Goal: Task Accomplishment & Management: Manage account settings

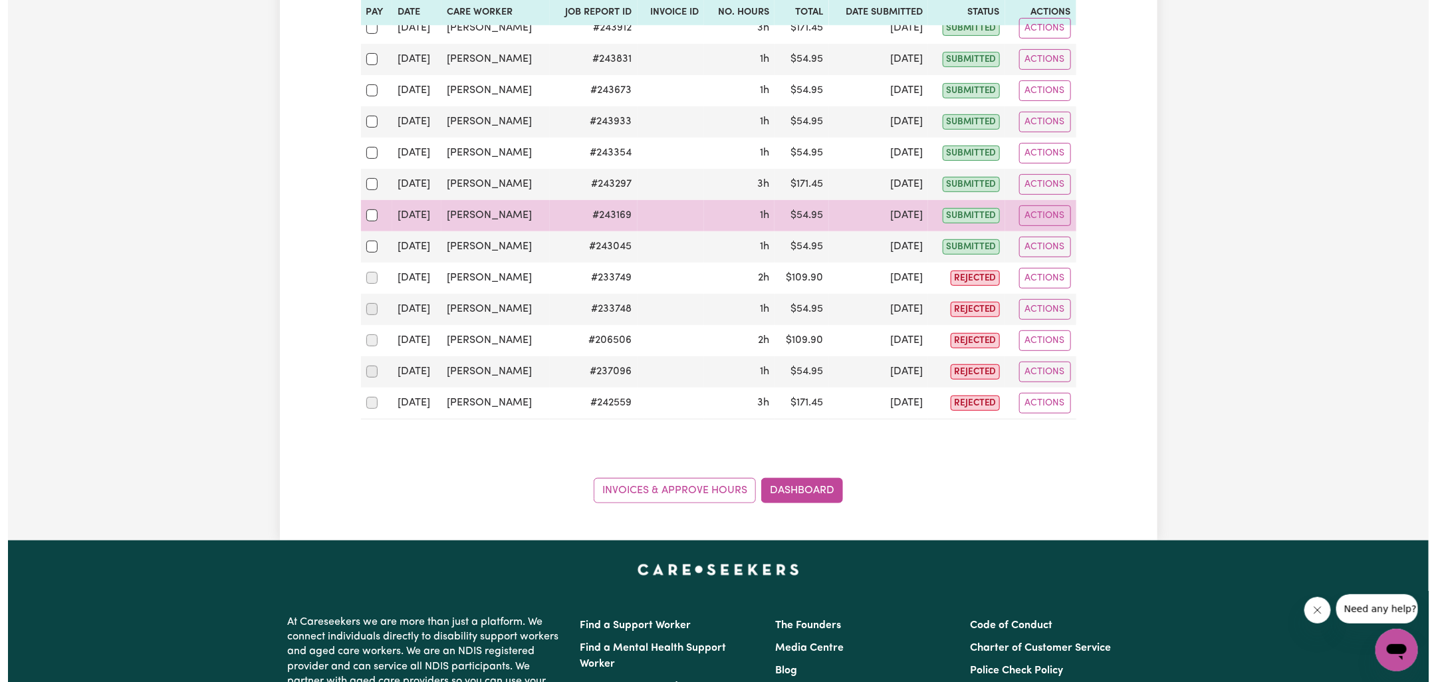
scroll to position [219, 0]
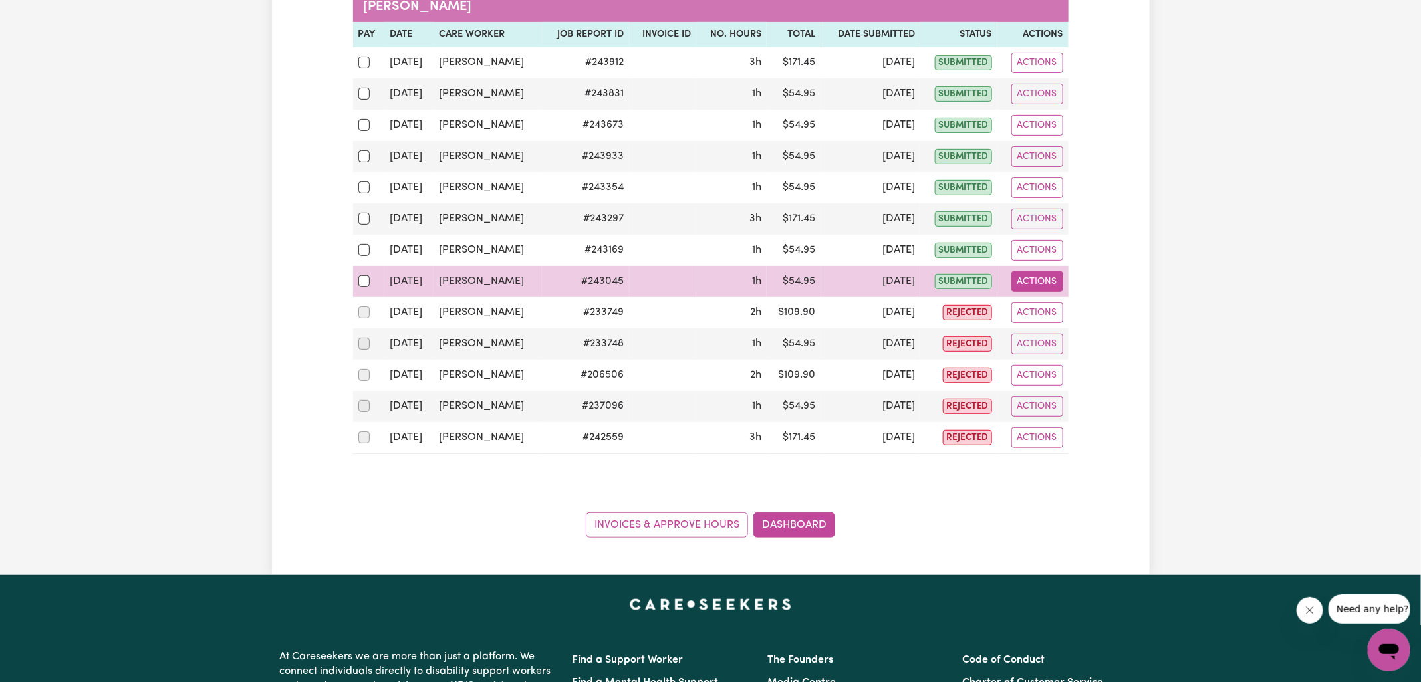
click at [1040, 281] on button "Actions" at bounding box center [1037, 281] width 52 height 21
click at [1057, 308] on link "View Job Report" at bounding box center [1071, 312] width 114 height 27
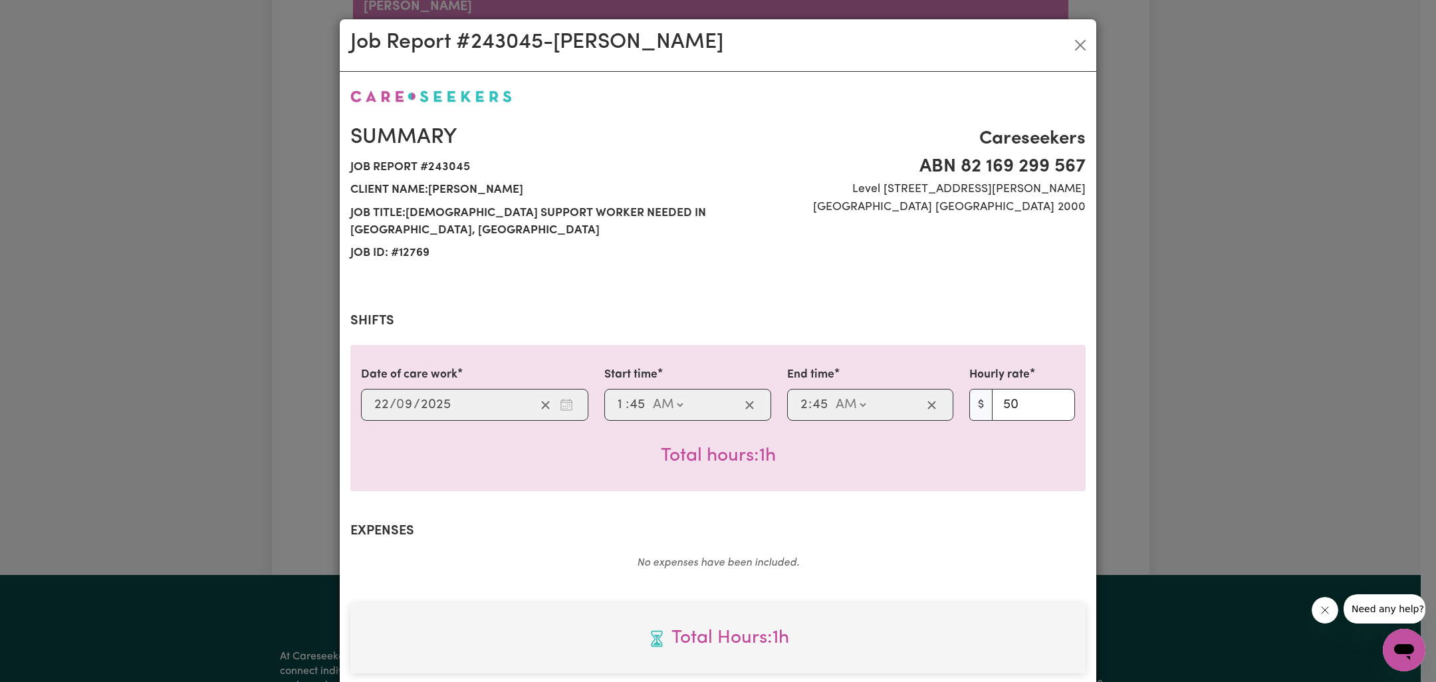
scroll to position [341, 0]
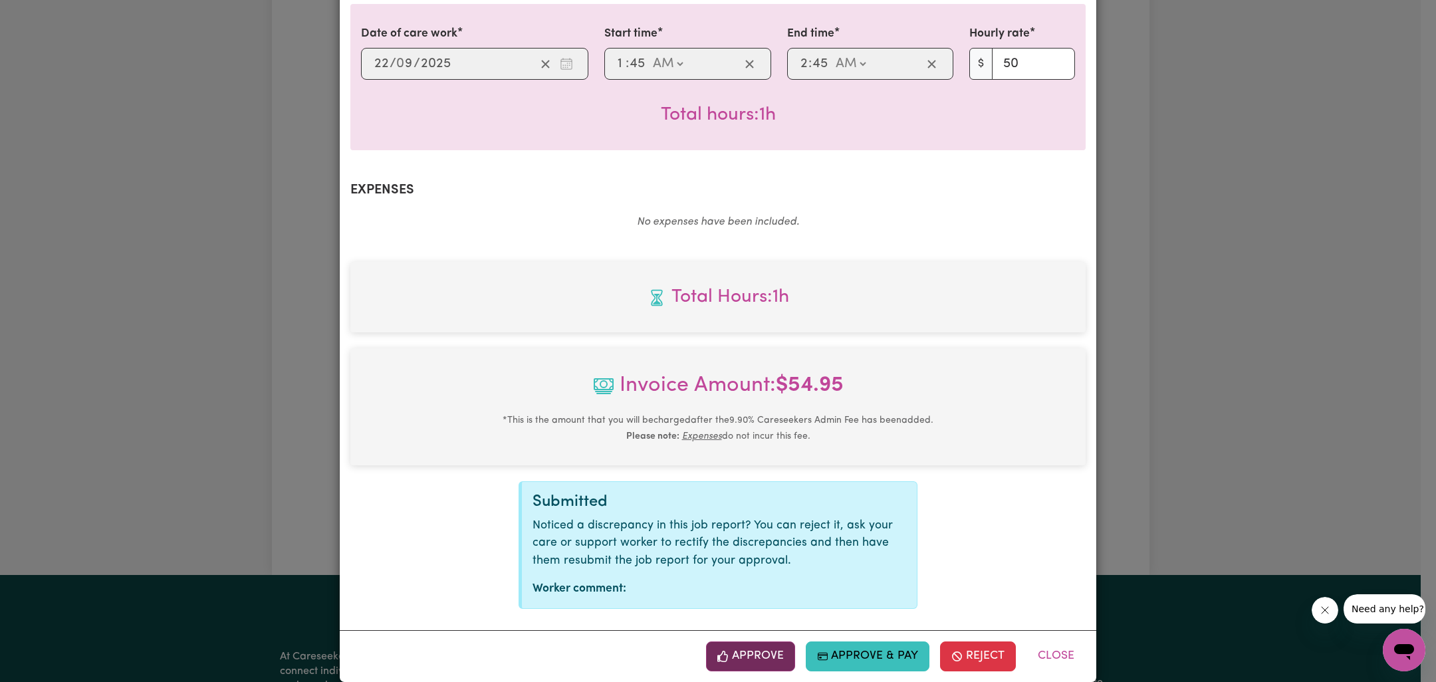
click at [767, 642] on button "Approve" at bounding box center [750, 656] width 89 height 29
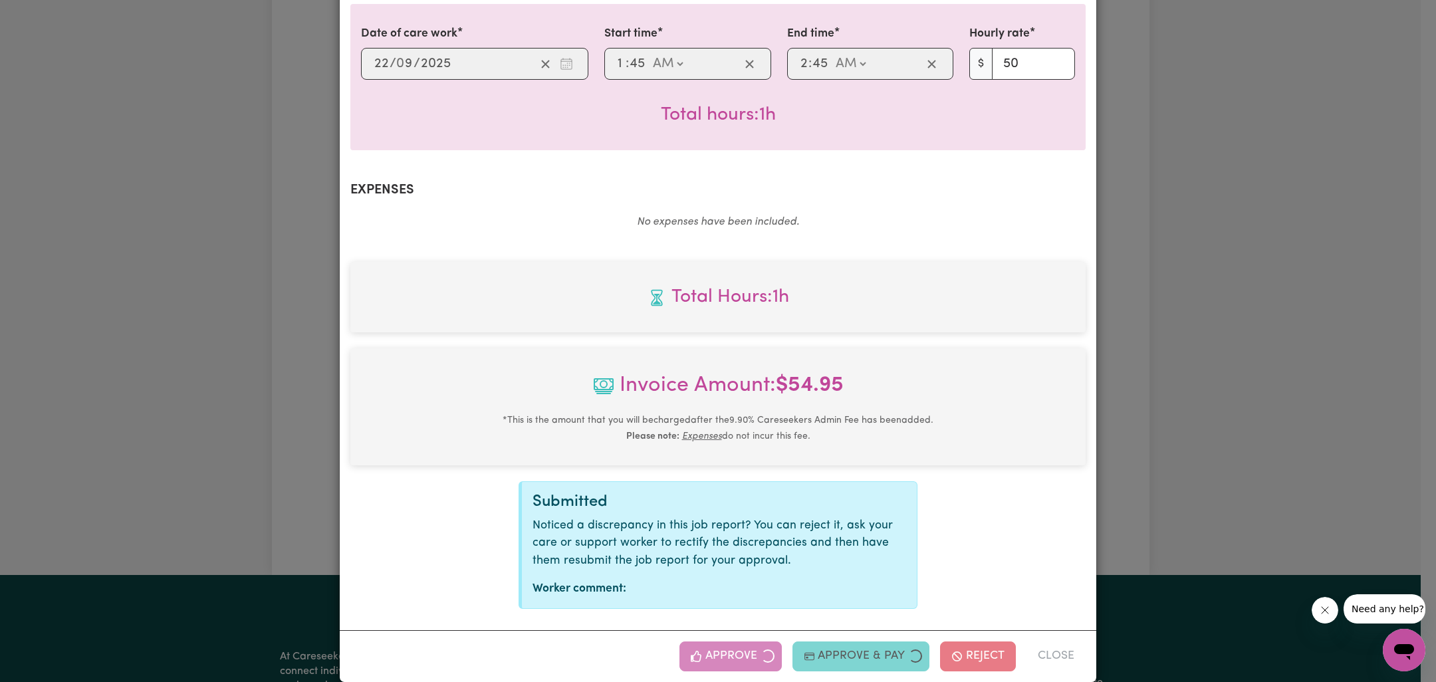
click at [1292, 314] on div "Job Report # 243045 - [PERSON_NAME] Summary Job report # 243045 Client name: [P…" at bounding box center [718, 341] width 1436 height 682
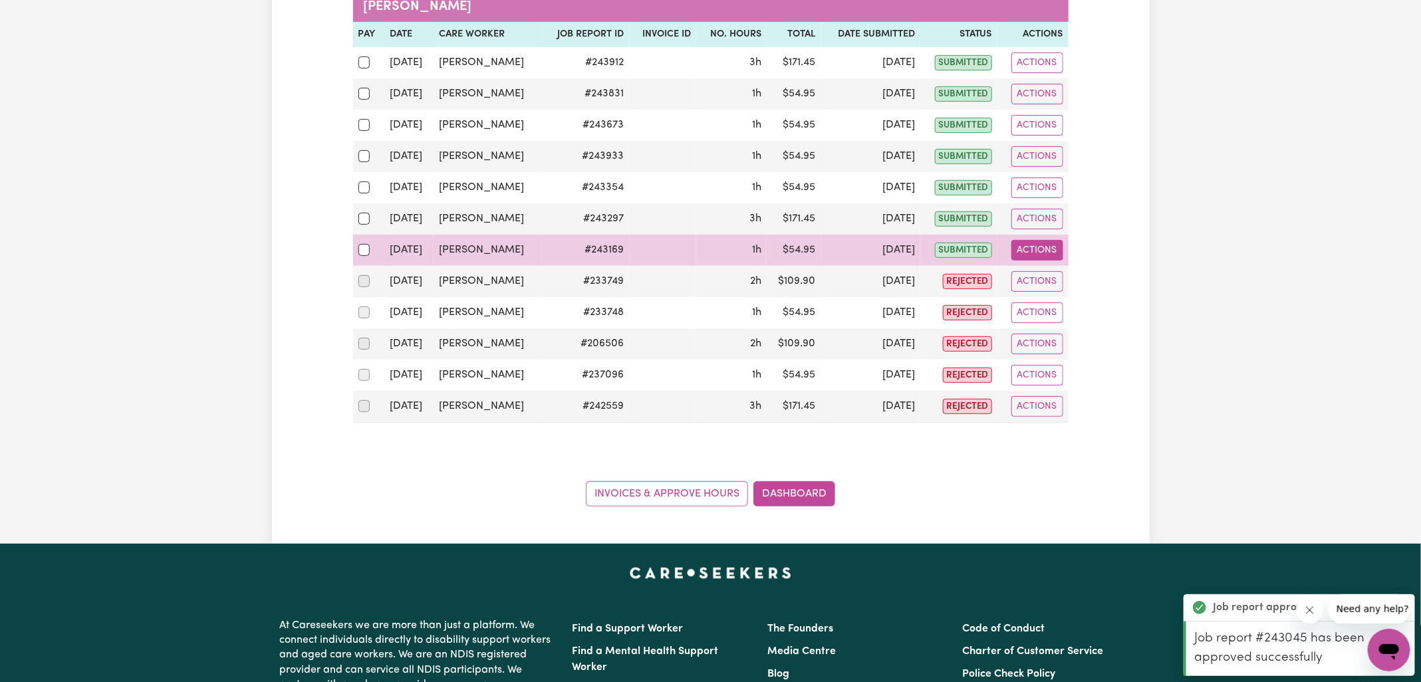
click at [1028, 251] on button "Actions" at bounding box center [1037, 250] width 52 height 21
click at [1049, 281] on link "View Job Report" at bounding box center [1071, 280] width 114 height 27
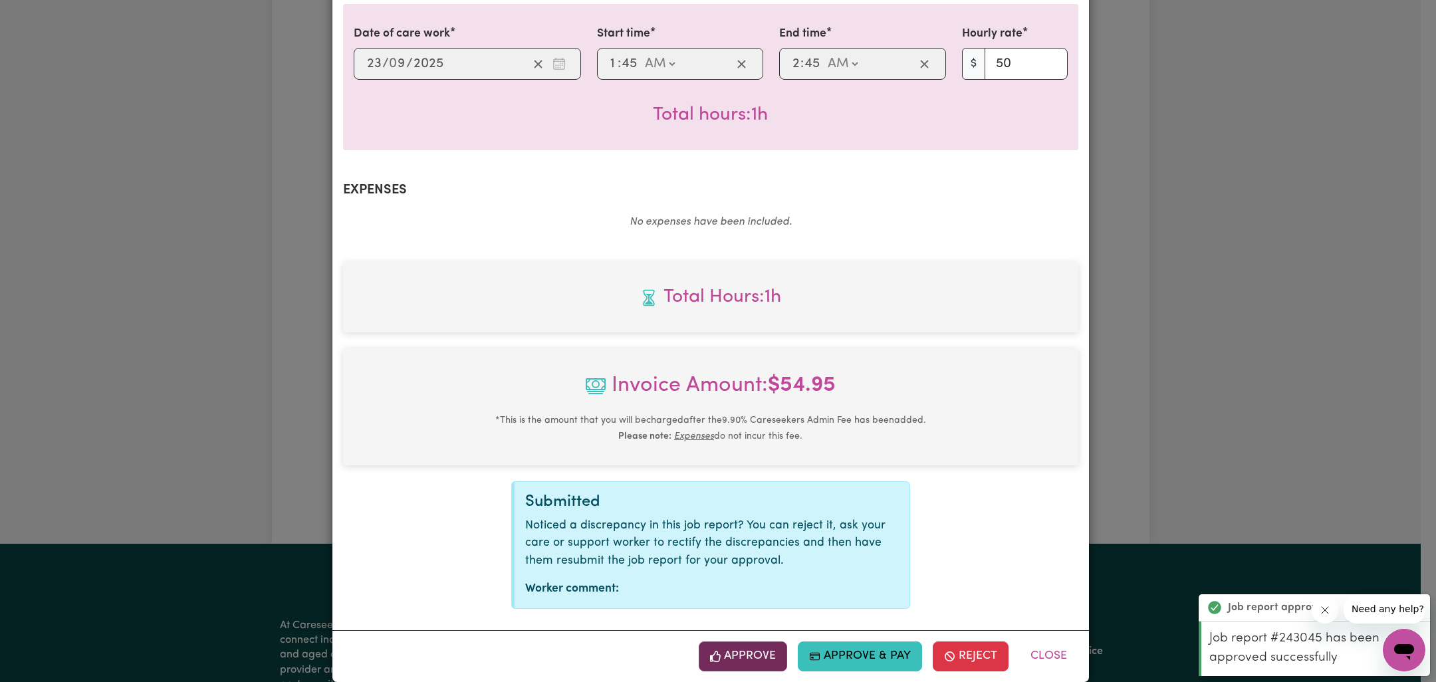
click at [730, 642] on button "Approve" at bounding box center [743, 656] width 89 height 29
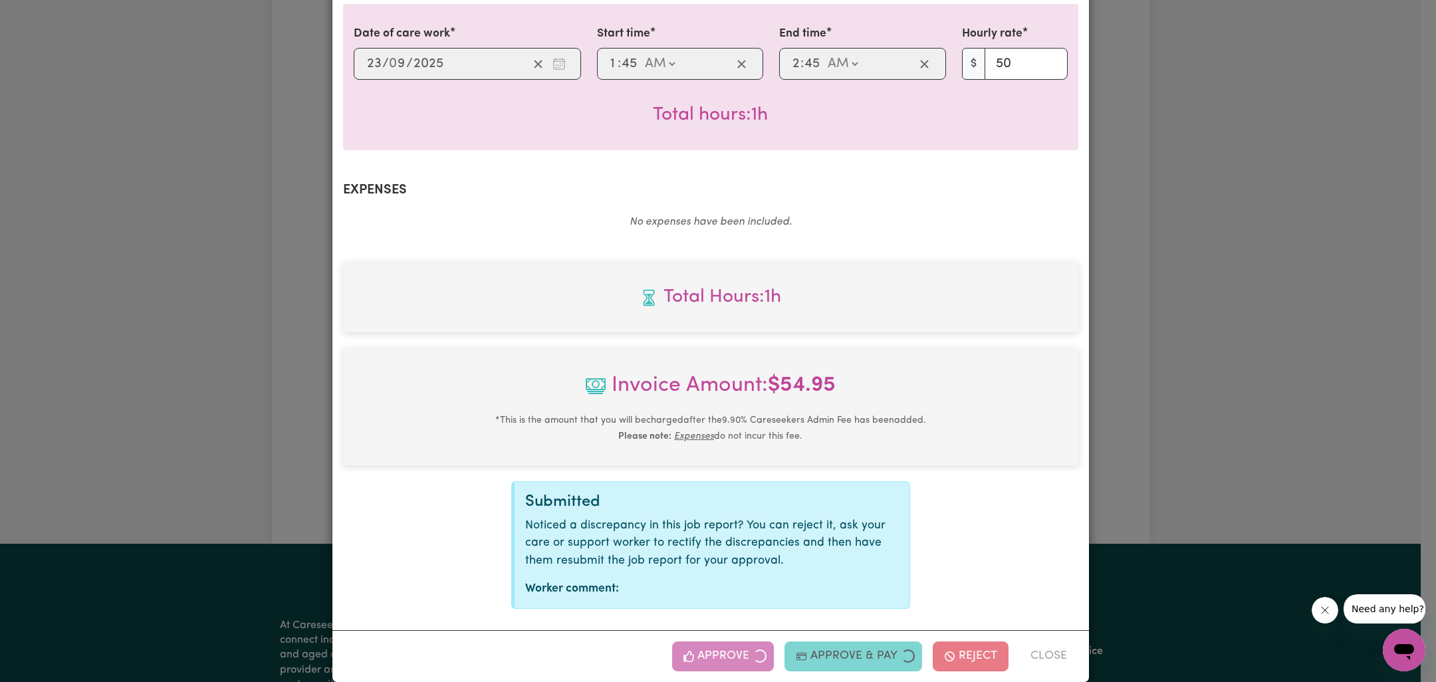
click at [1155, 360] on div "Job Report # 243169 - [PERSON_NAME] Summary Job report # 243169 Client name: [P…" at bounding box center [718, 341] width 1436 height 682
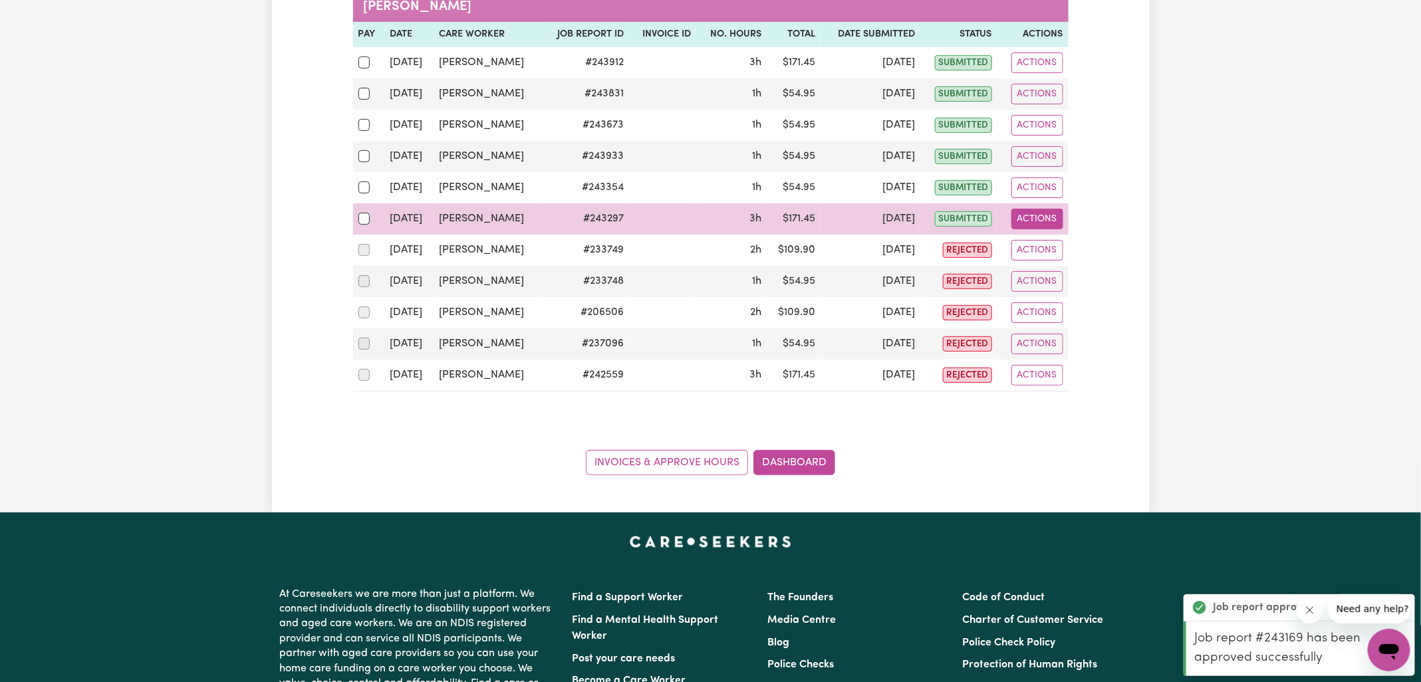
click at [1025, 215] on button "Actions" at bounding box center [1037, 219] width 52 height 21
click at [1047, 239] on link "View Job Report" at bounding box center [1071, 249] width 114 height 27
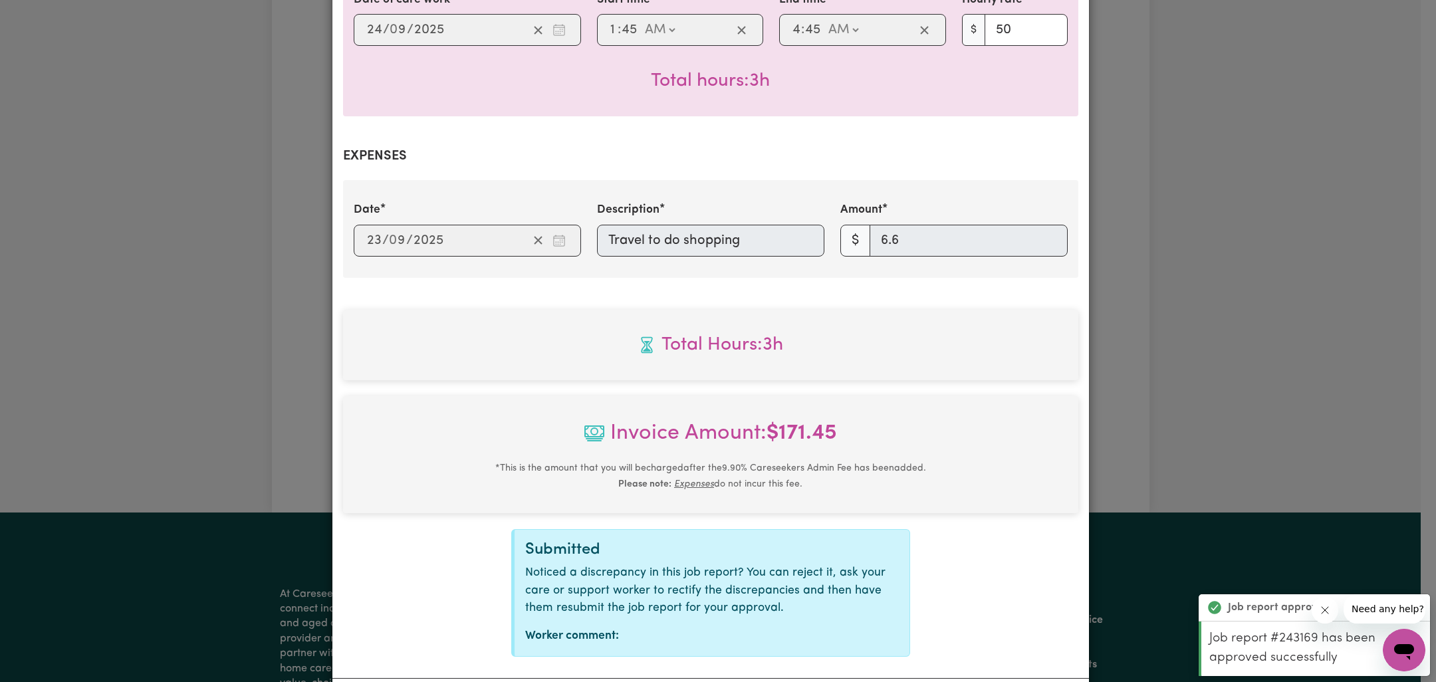
scroll to position [423, 0]
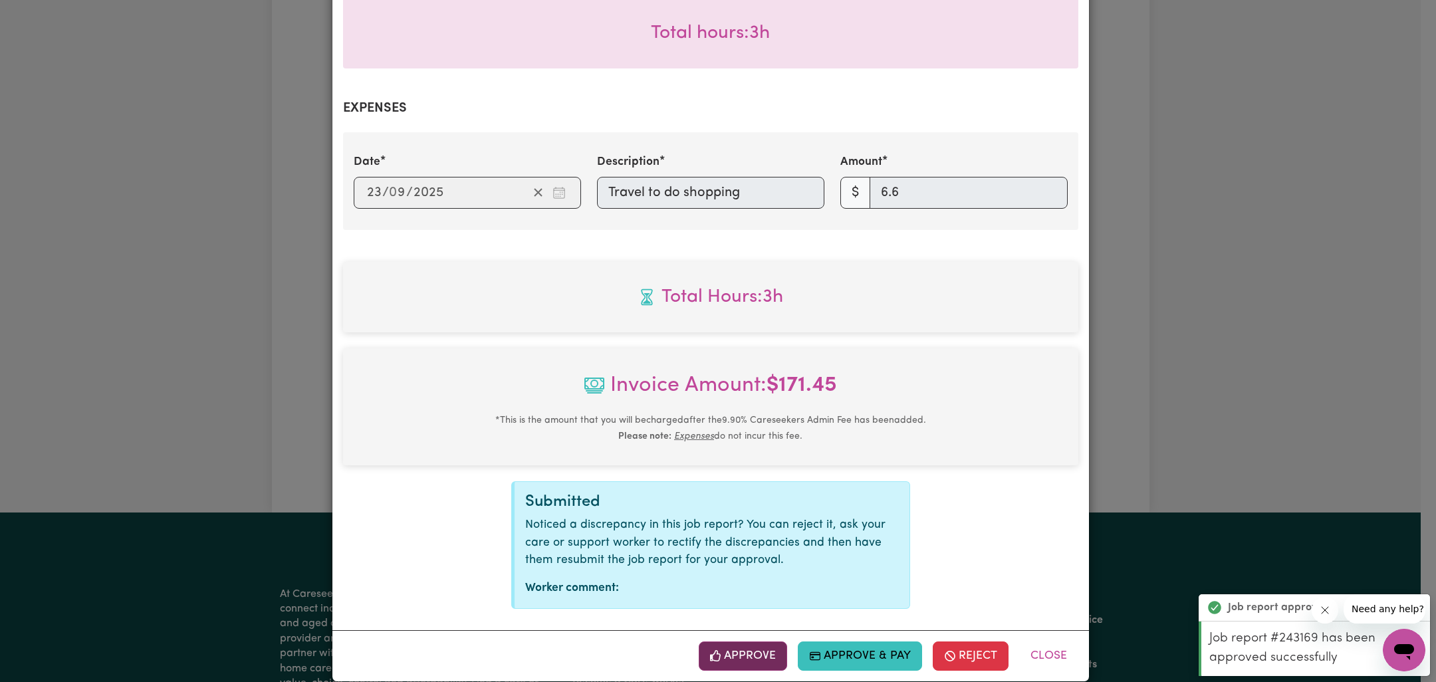
click at [733, 642] on button "Approve" at bounding box center [743, 656] width 89 height 29
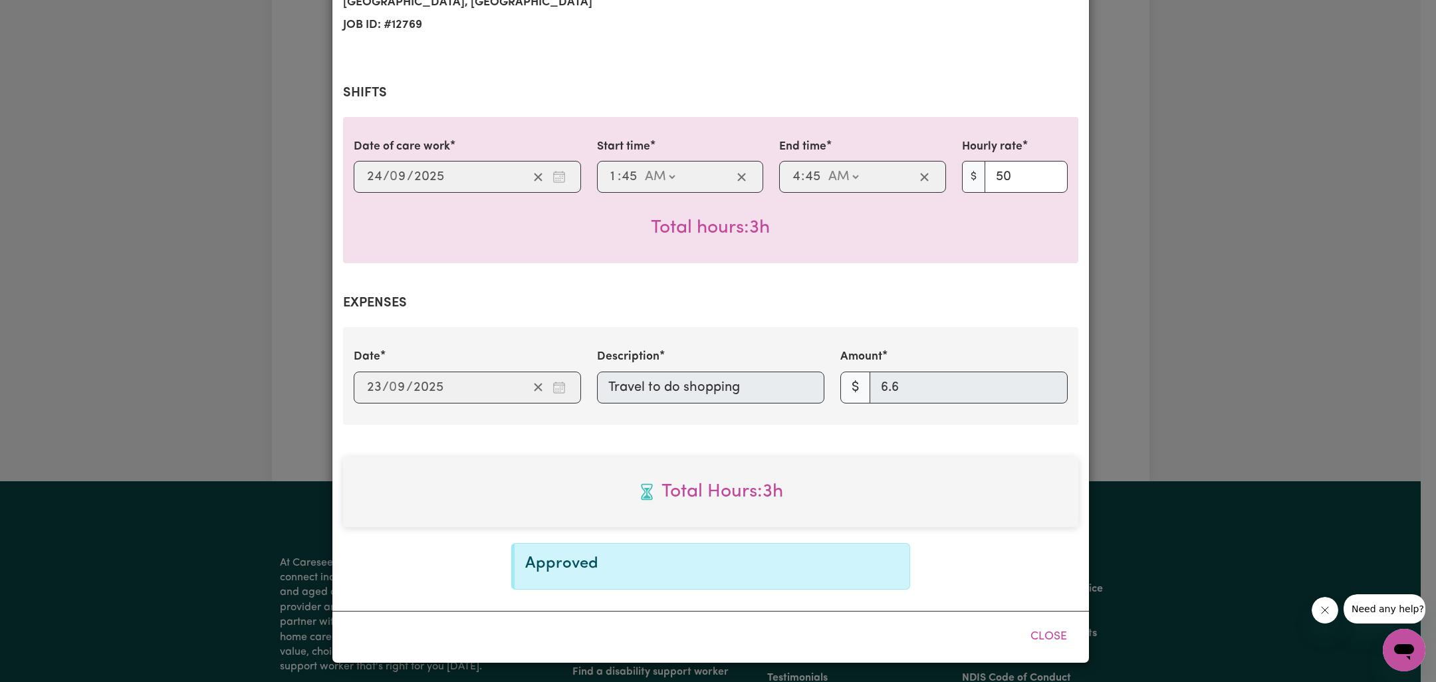
scroll to position [209, 0]
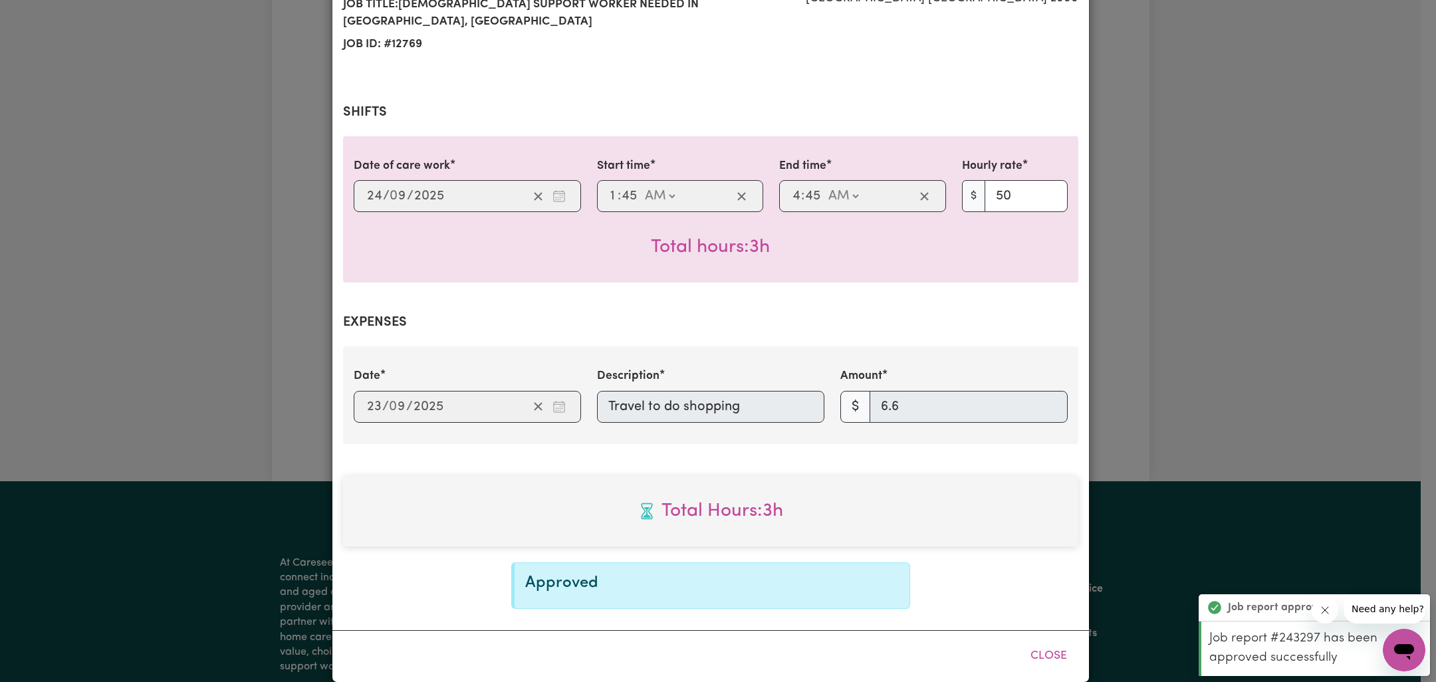
drag, startPoint x: 1228, startPoint y: 397, endPoint x: 1242, endPoint y: 399, distance: 14.1
click at [1228, 397] on div "Job Report # 243297 - [PERSON_NAME] Summary Job report # 243297 Client name: [P…" at bounding box center [718, 341] width 1436 height 682
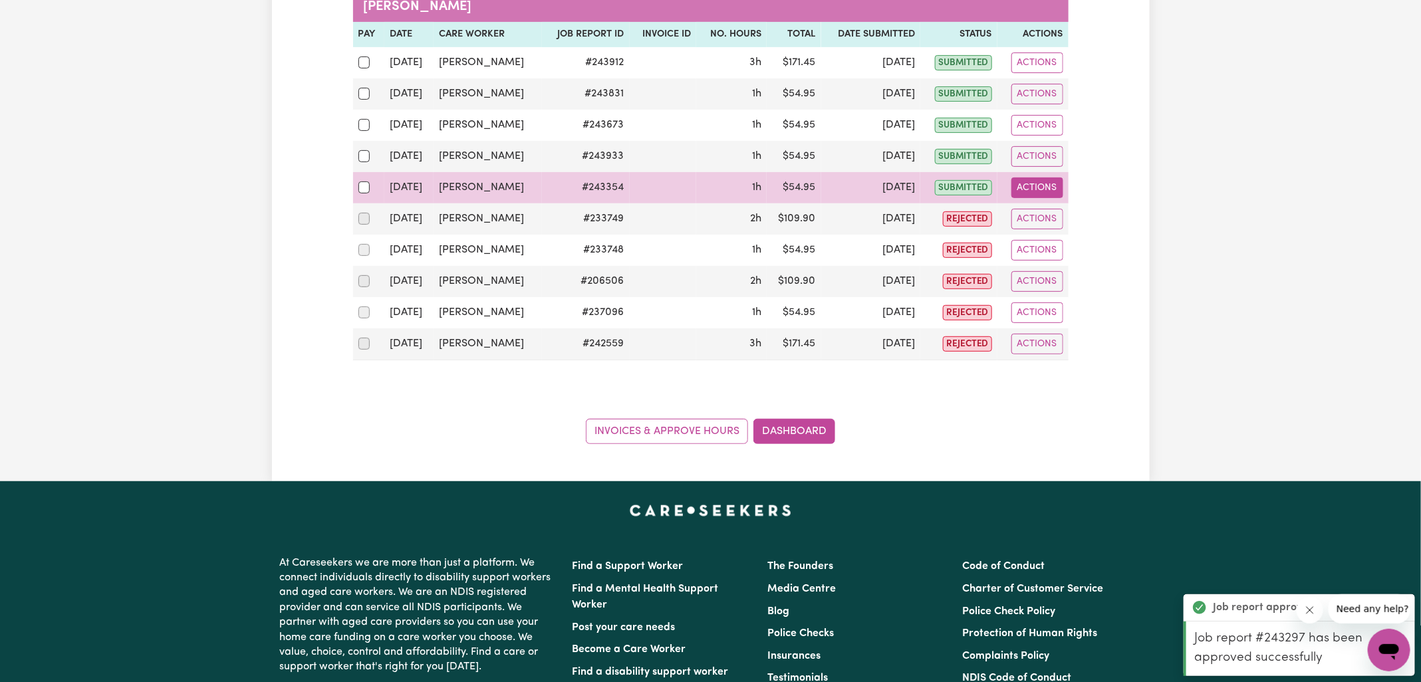
drag, startPoint x: 1057, startPoint y: 183, endPoint x: 1058, endPoint y: 193, distance: 10.0
click at [1056, 183] on button "Actions" at bounding box center [1037, 188] width 52 height 21
click at [1056, 211] on link "View Job Report" at bounding box center [1071, 218] width 114 height 27
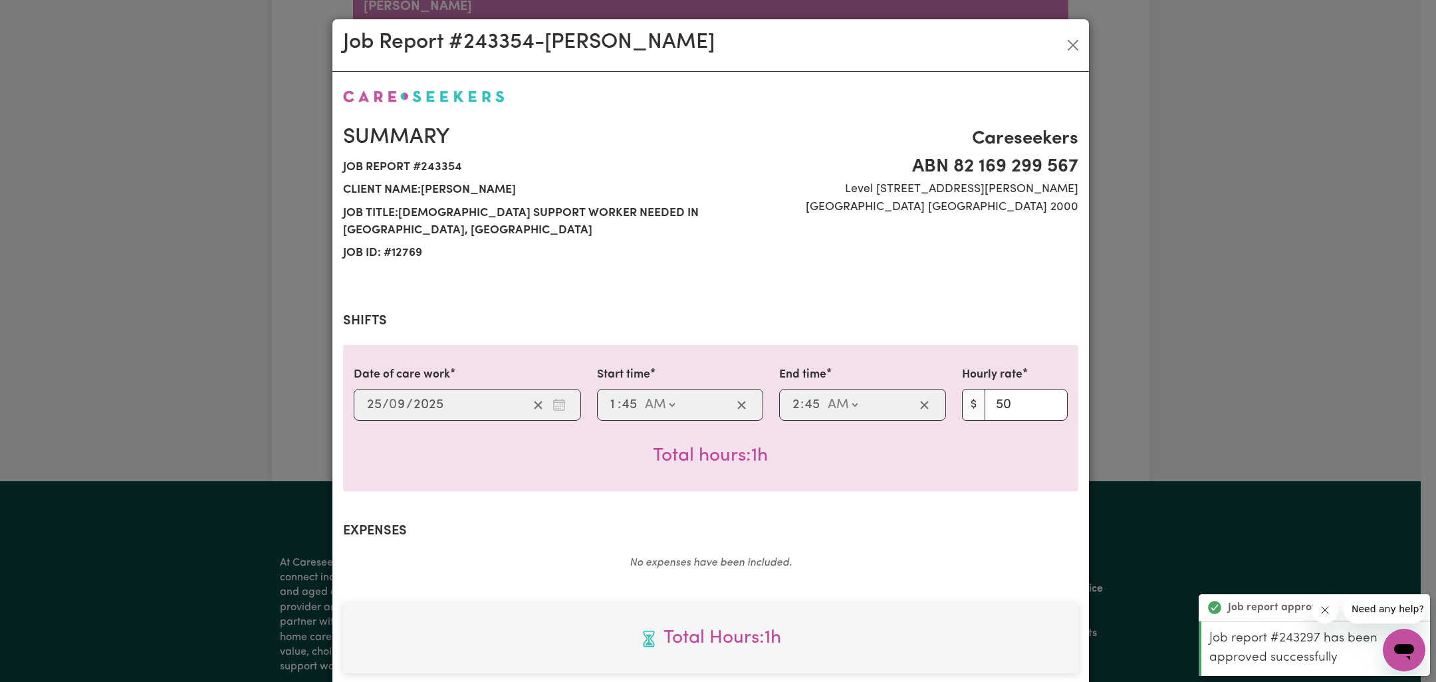
scroll to position [341, 0]
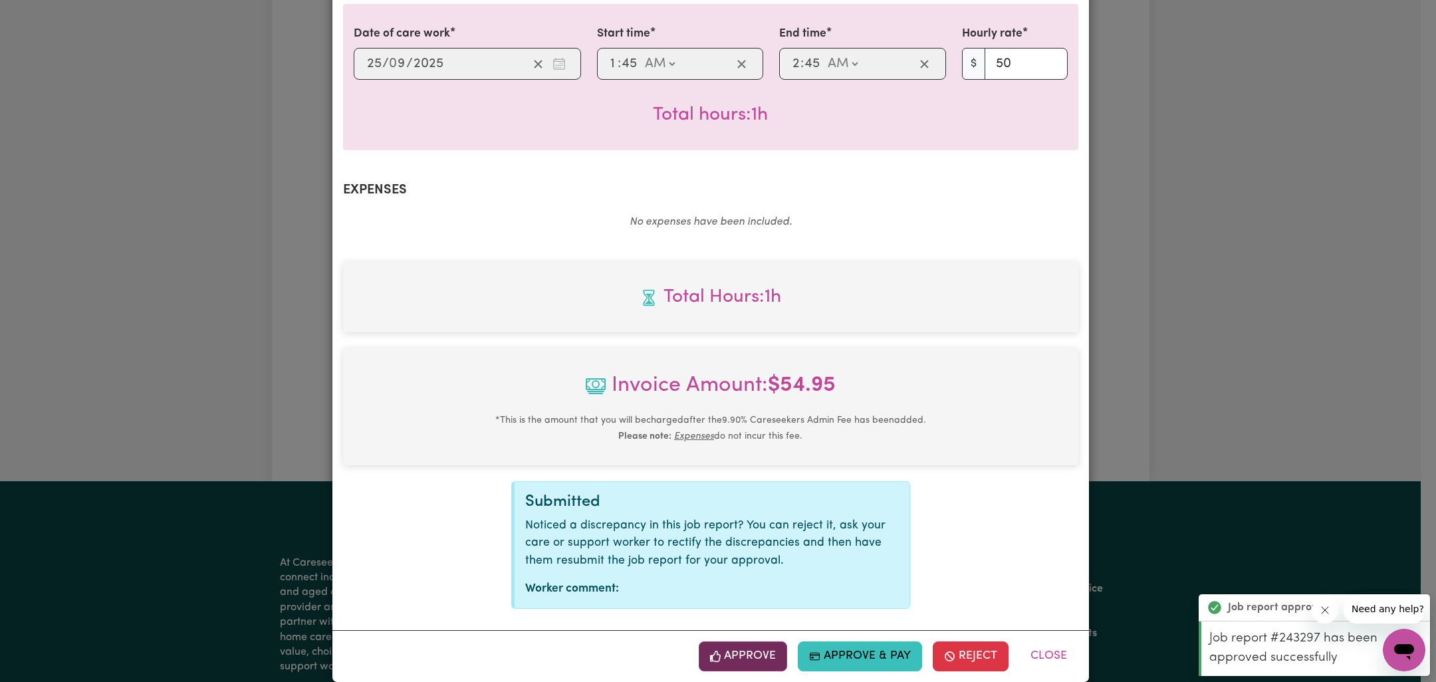
click at [752, 642] on button "Approve" at bounding box center [743, 656] width 89 height 29
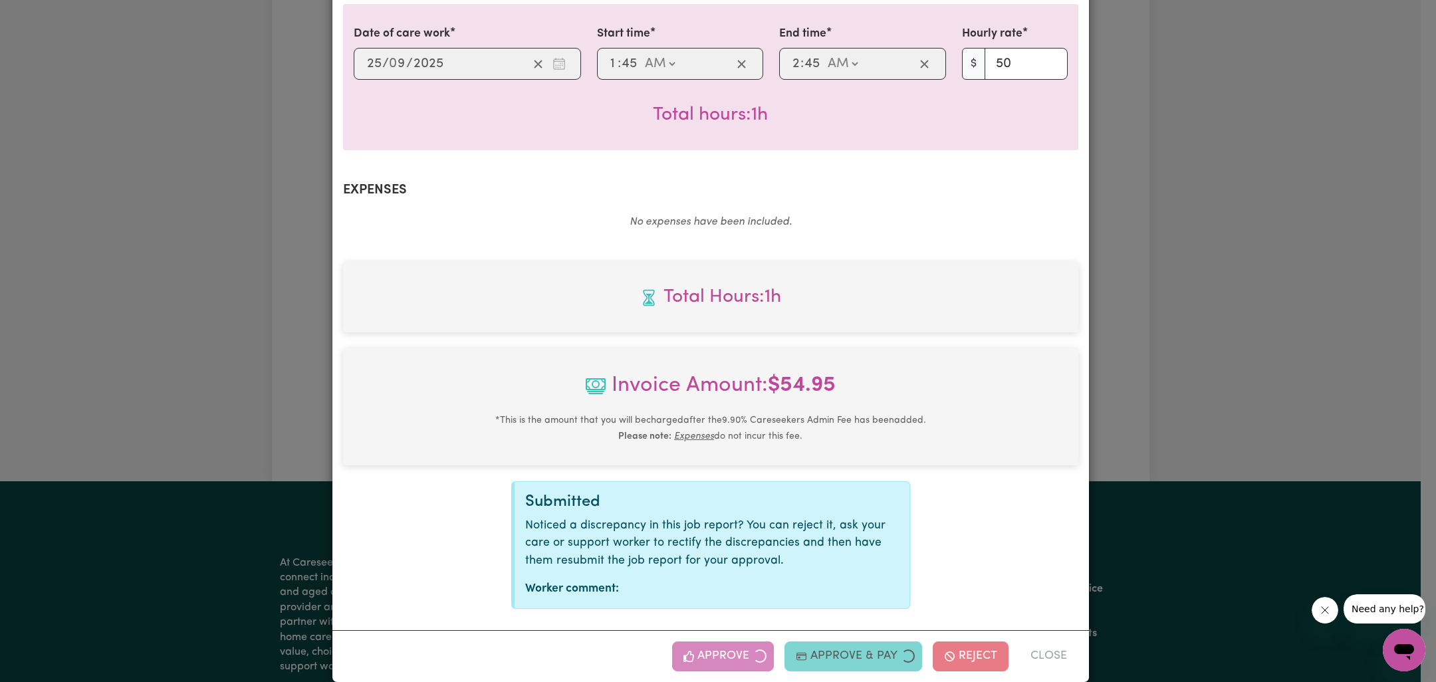
click at [1115, 438] on div "Job Report # 243354 - [PERSON_NAME] Summary Job report # 243354 Client name: [P…" at bounding box center [718, 341] width 1436 height 682
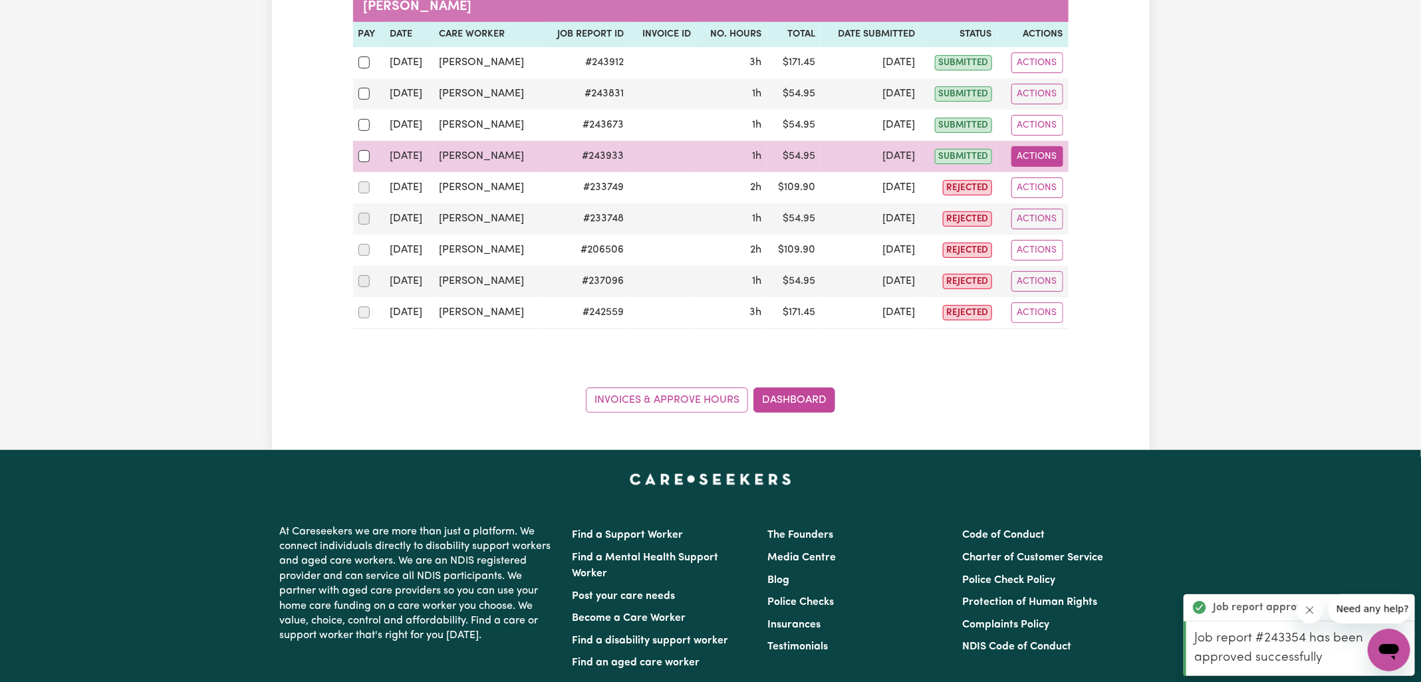
click at [1043, 158] on button "Actions" at bounding box center [1037, 156] width 52 height 21
click at [1046, 180] on link "View Job Report" at bounding box center [1071, 187] width 114 height 27
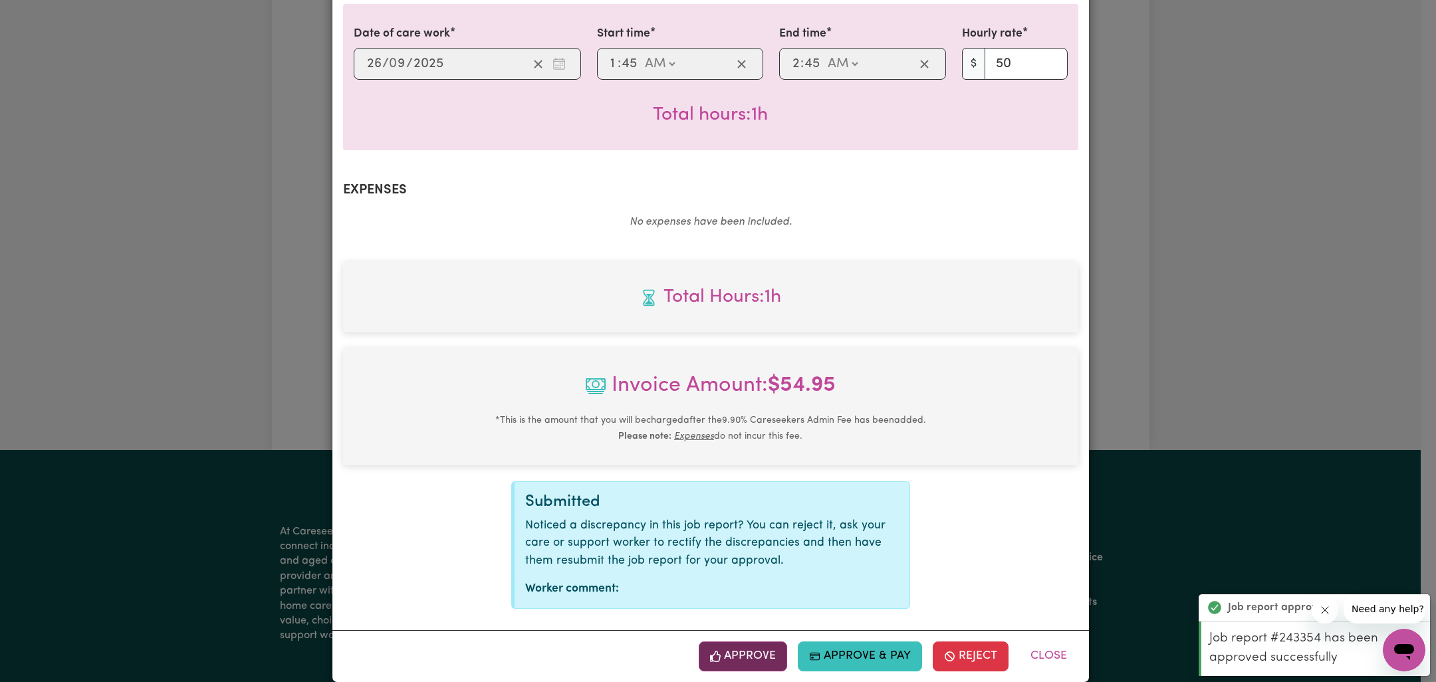
click at [749, 643] on button "Approve" at bounding box center [743, 656] width 89 height 29
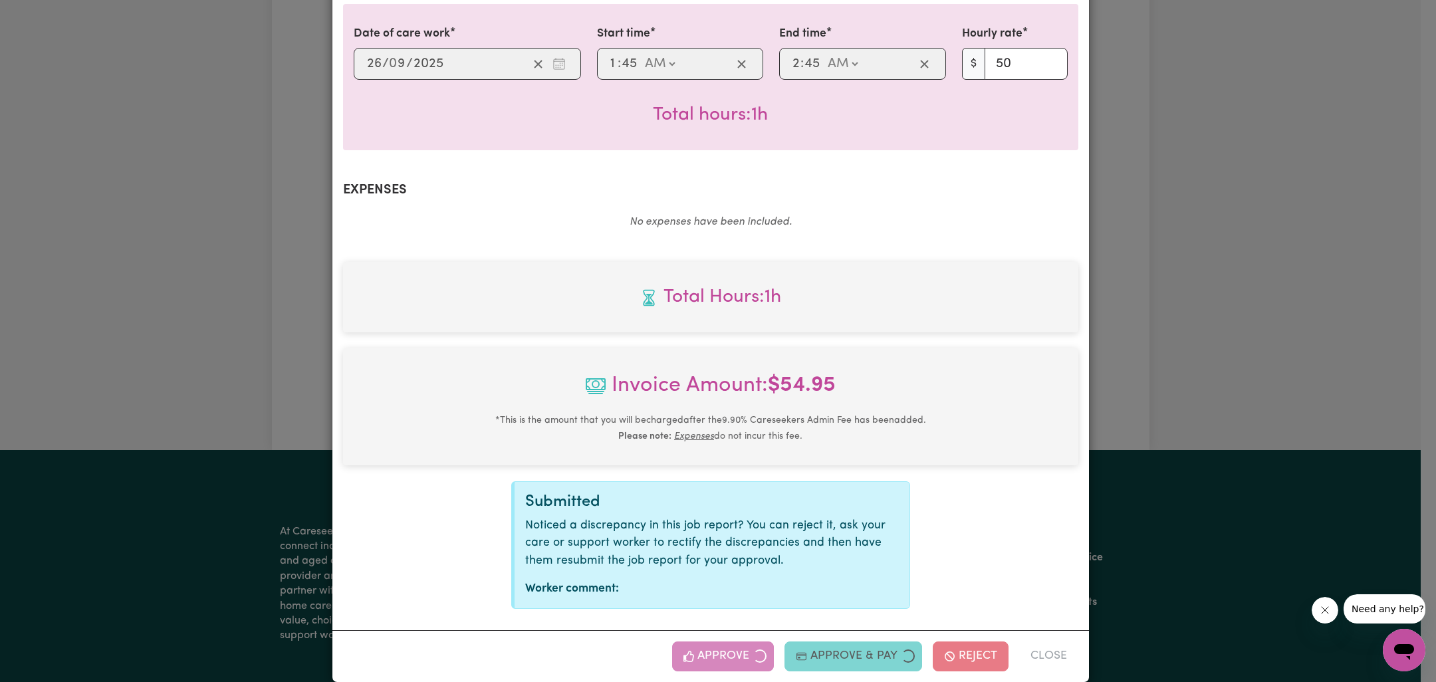
click at [1140, 396] on div "Job Report # 243933 - [PERSON_NAME] Summary Job report # 243933 Client name: [P…" at bounding box center [718, 341] width 1436 height 682
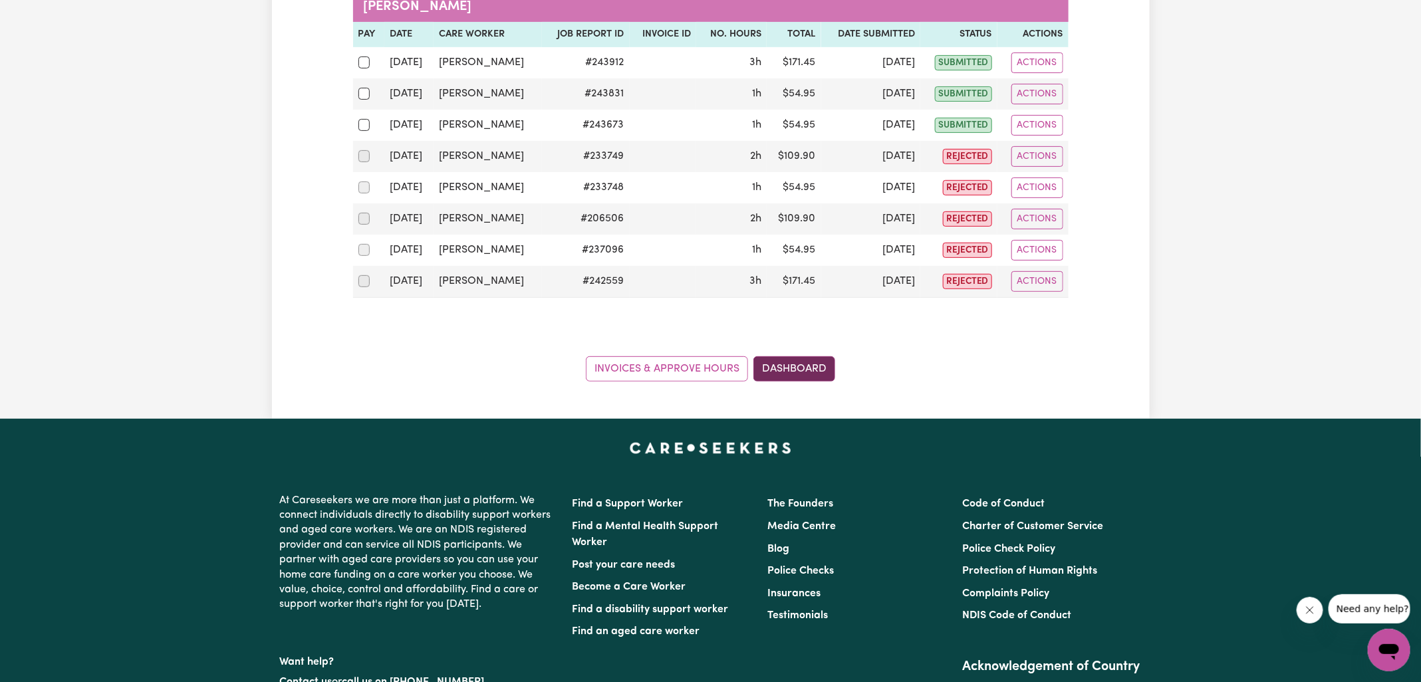
click at [785, 356] on link "Dashboard" at bounding box center [794, 368] width 82 height 25
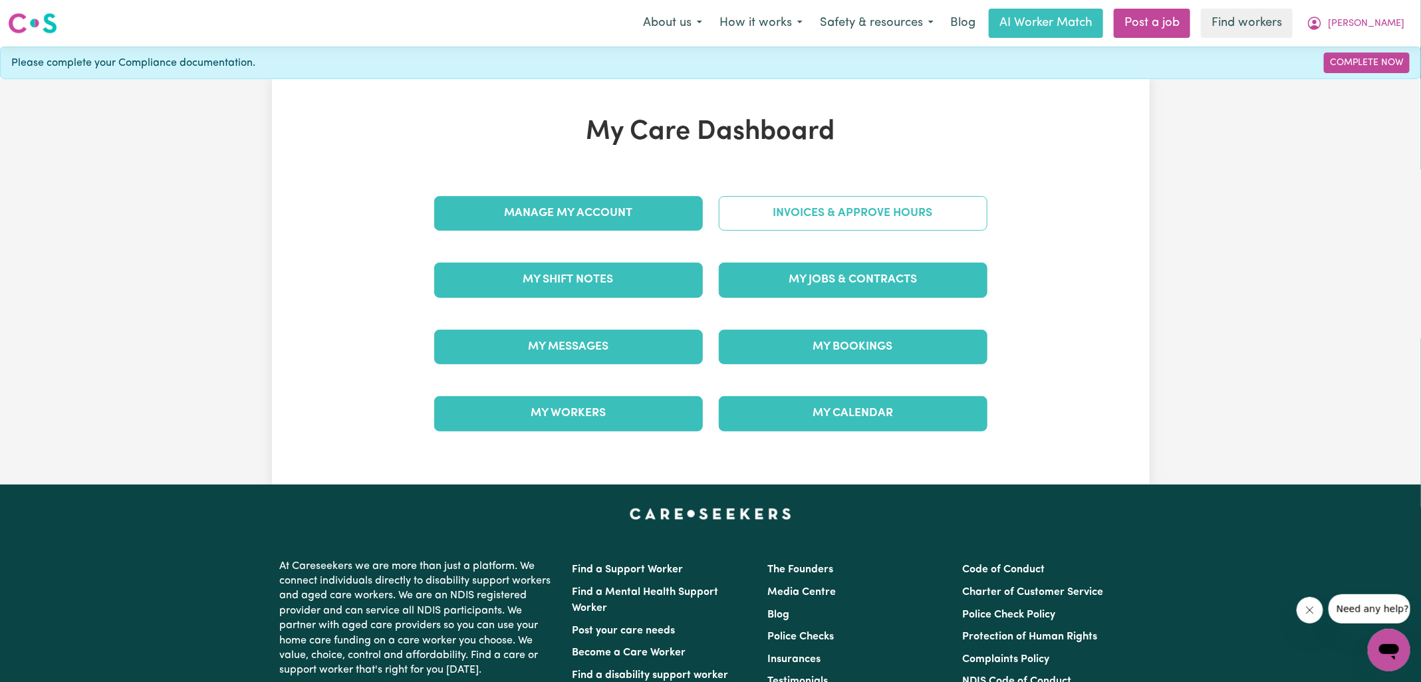
click at [819, 202] on link "Invoices & Approve Hours" at bounding box center [853, 213] width 269 height 35
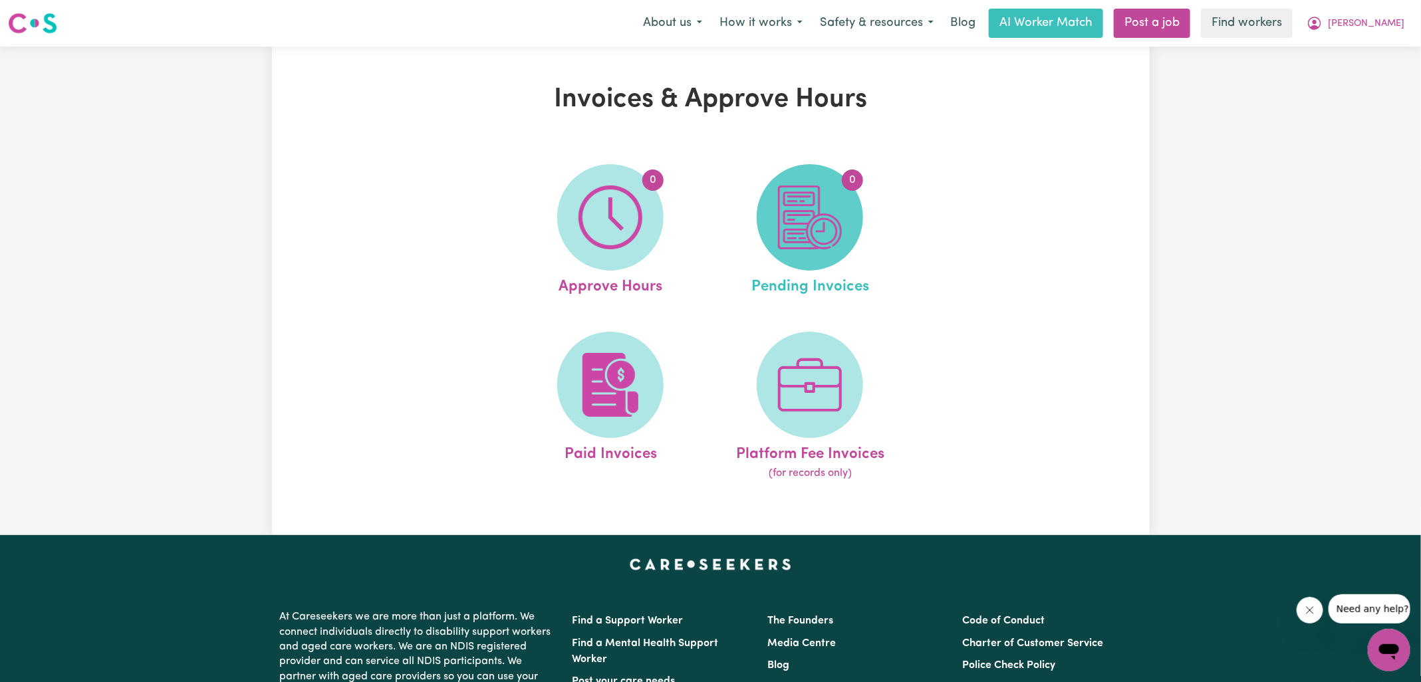
click at [824, 207] on img at bounding box center [810, 217] width 64 height 64
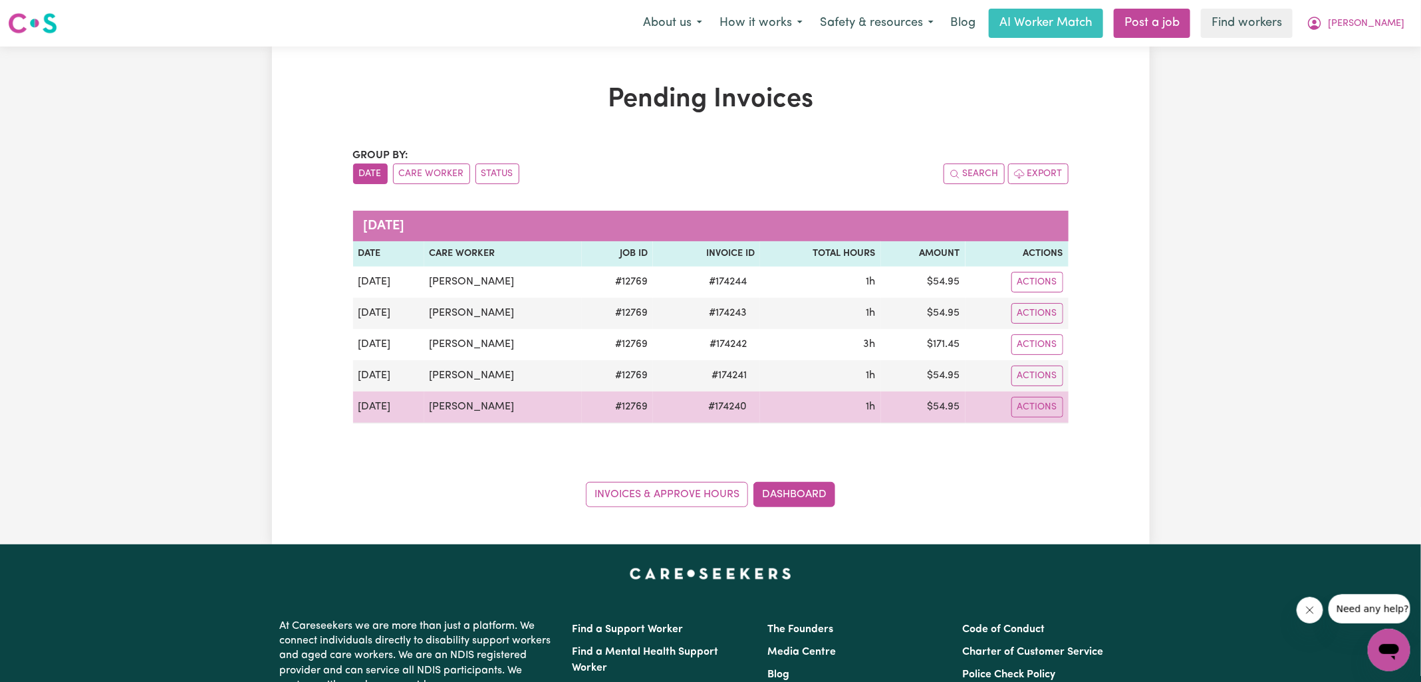
click at [719, 404] on span "# 174240" at bounding box center [727, 407] width 55 height 16
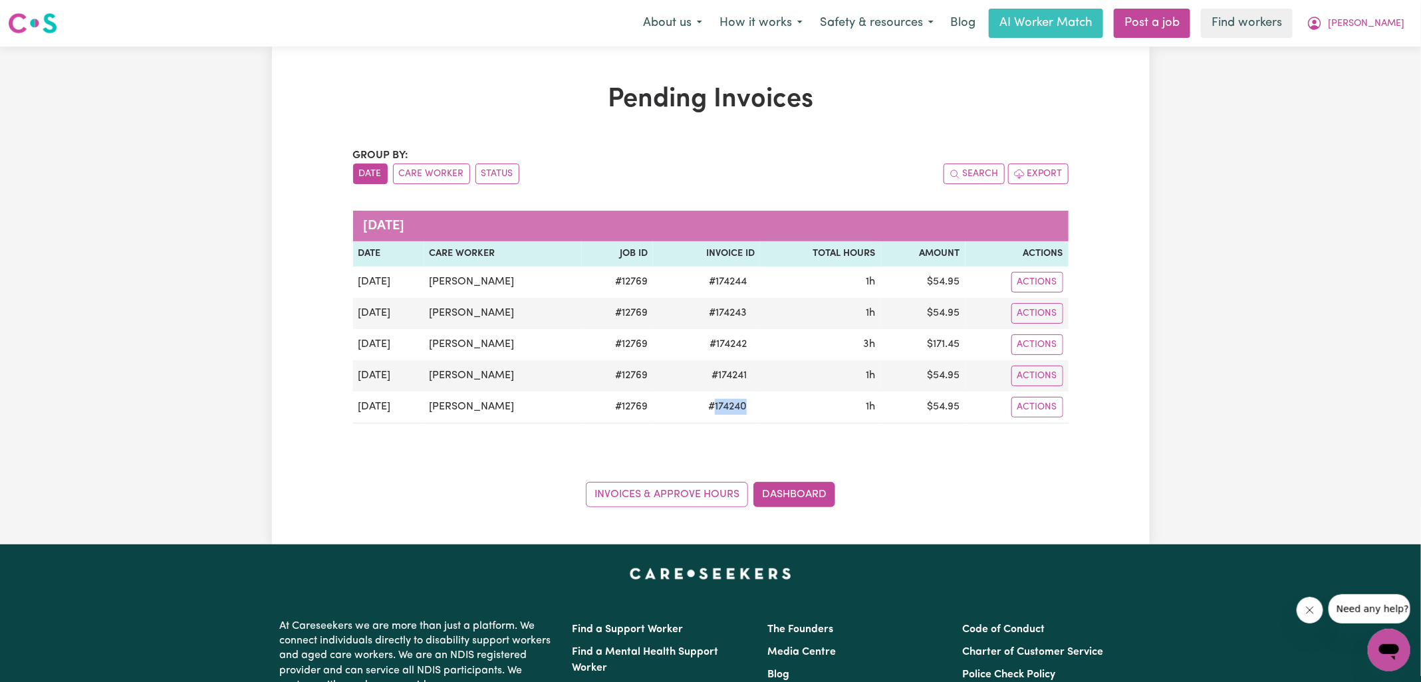
copy span "174240"
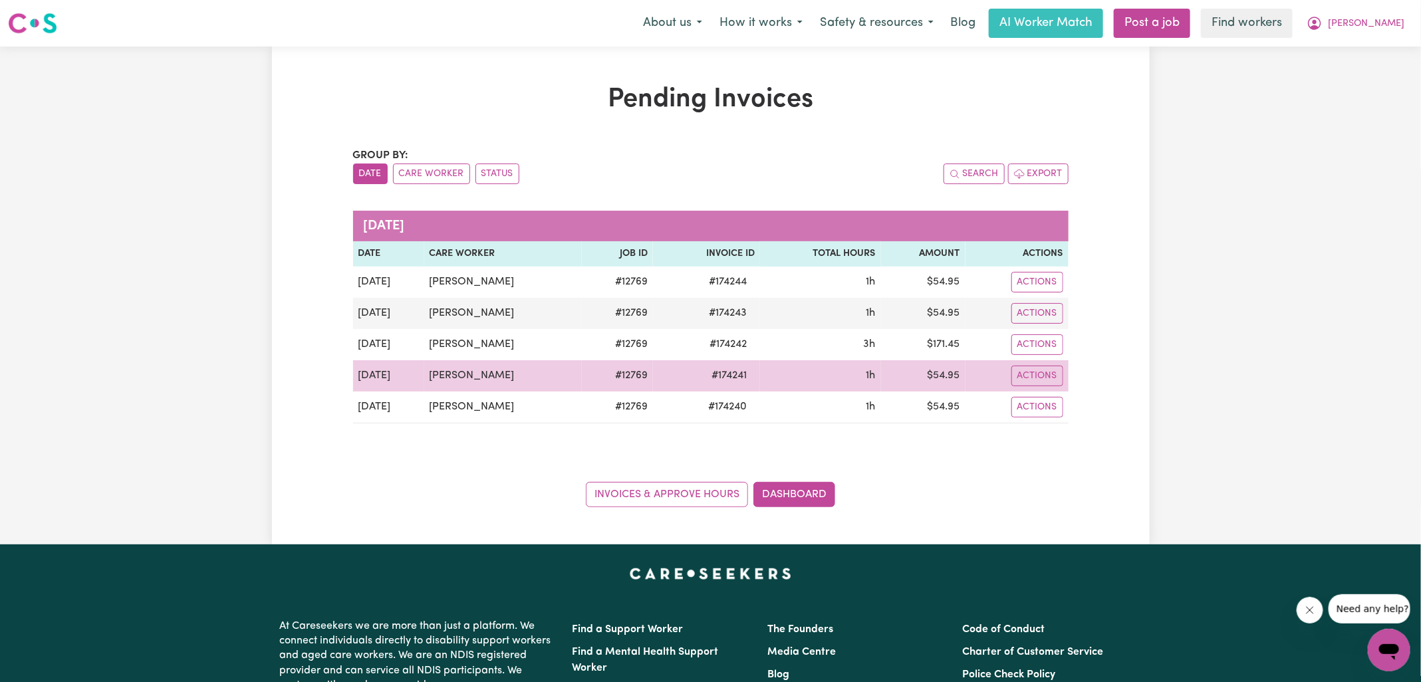
click at [720, 378] on span "# 174241" at bounding box center [728, 376] width 51 height 16
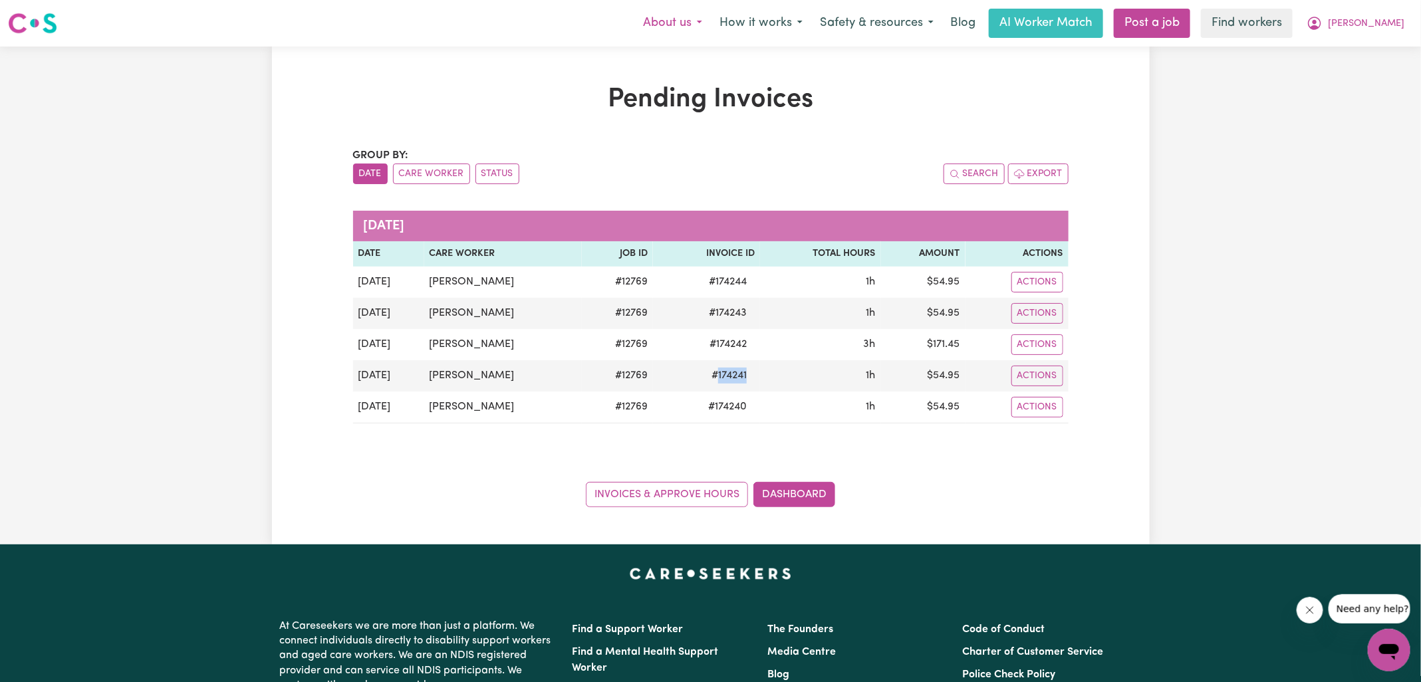
copy span "174241"
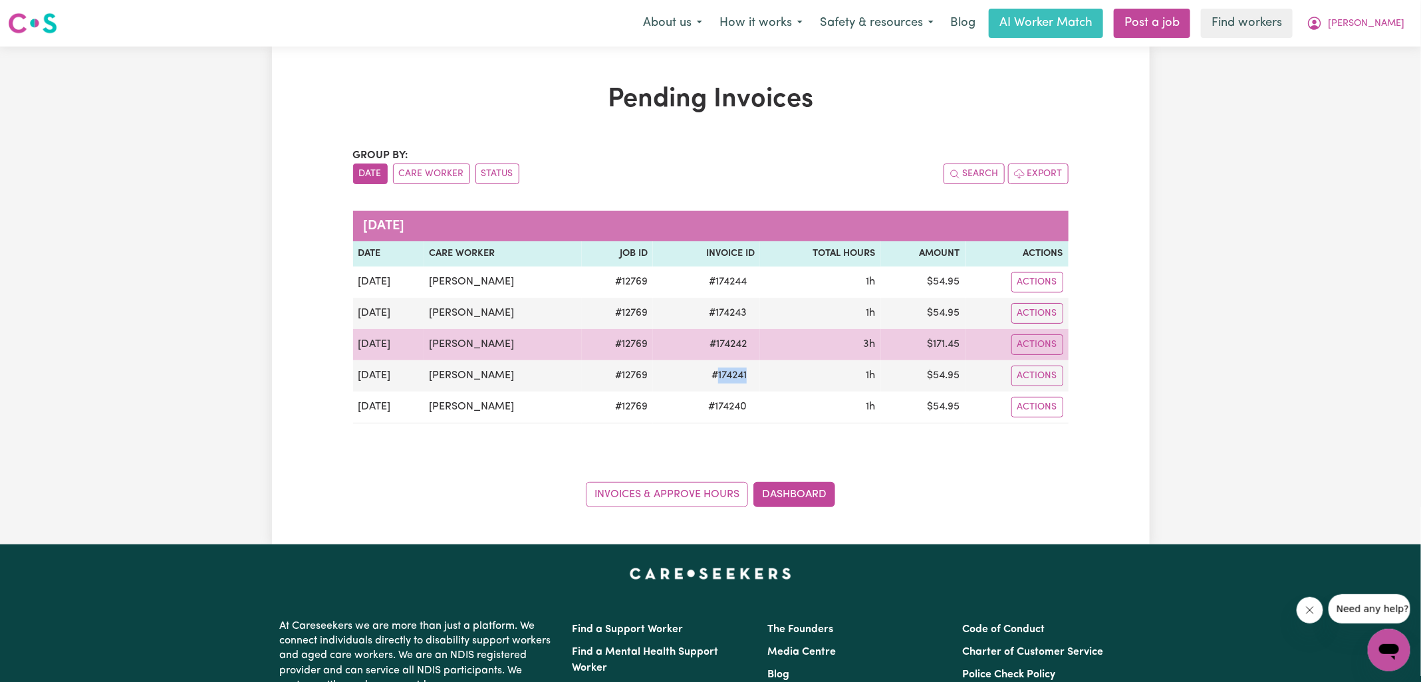
click at [718, 342] on span "# 174242" at bounding box center [727, 344] width 53 height 16
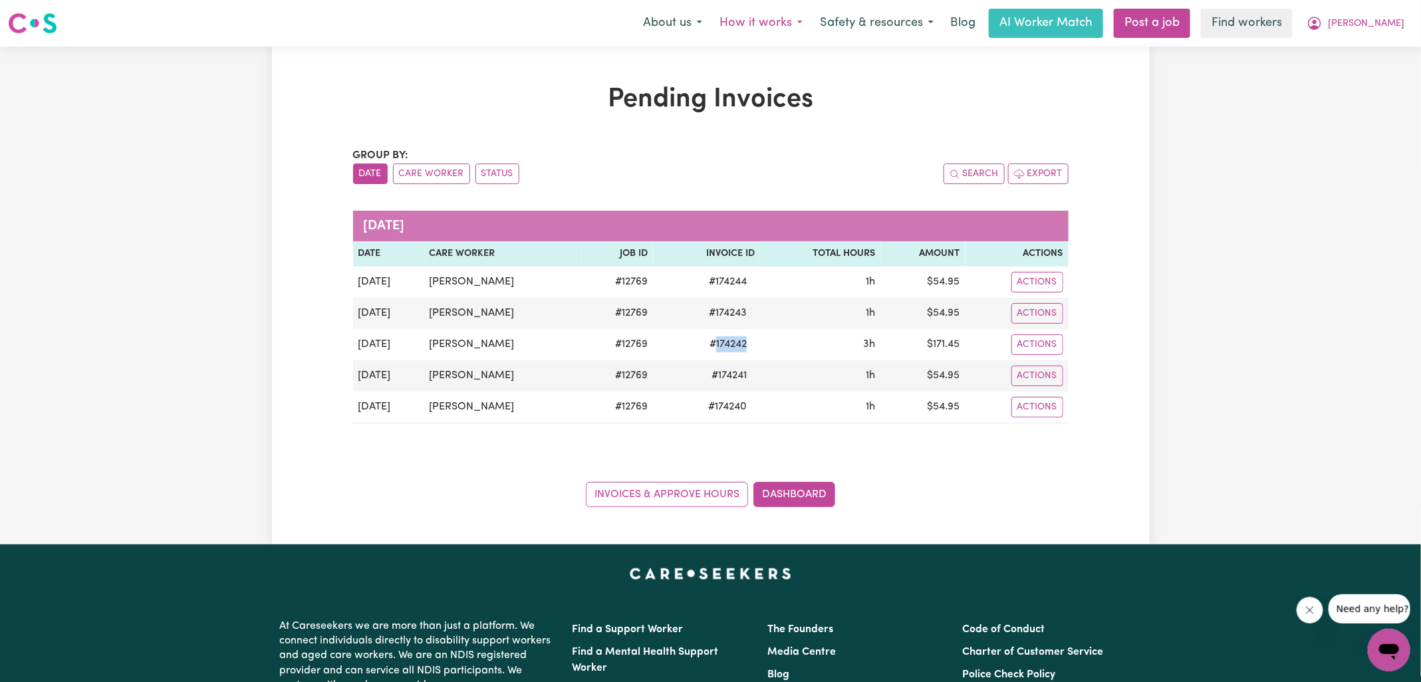
copy span "174242"
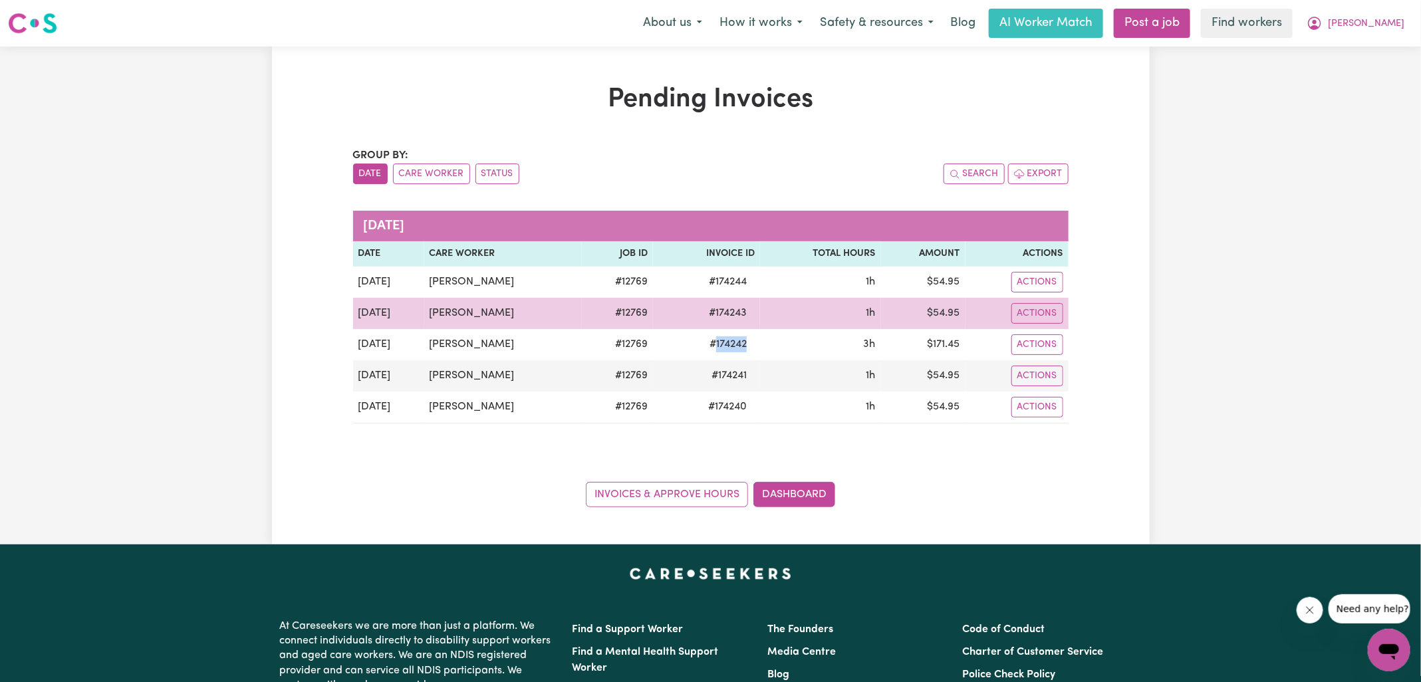
click at [712, 308] on span "# 174243" at bounding box center [728, 313] width 54 height 16
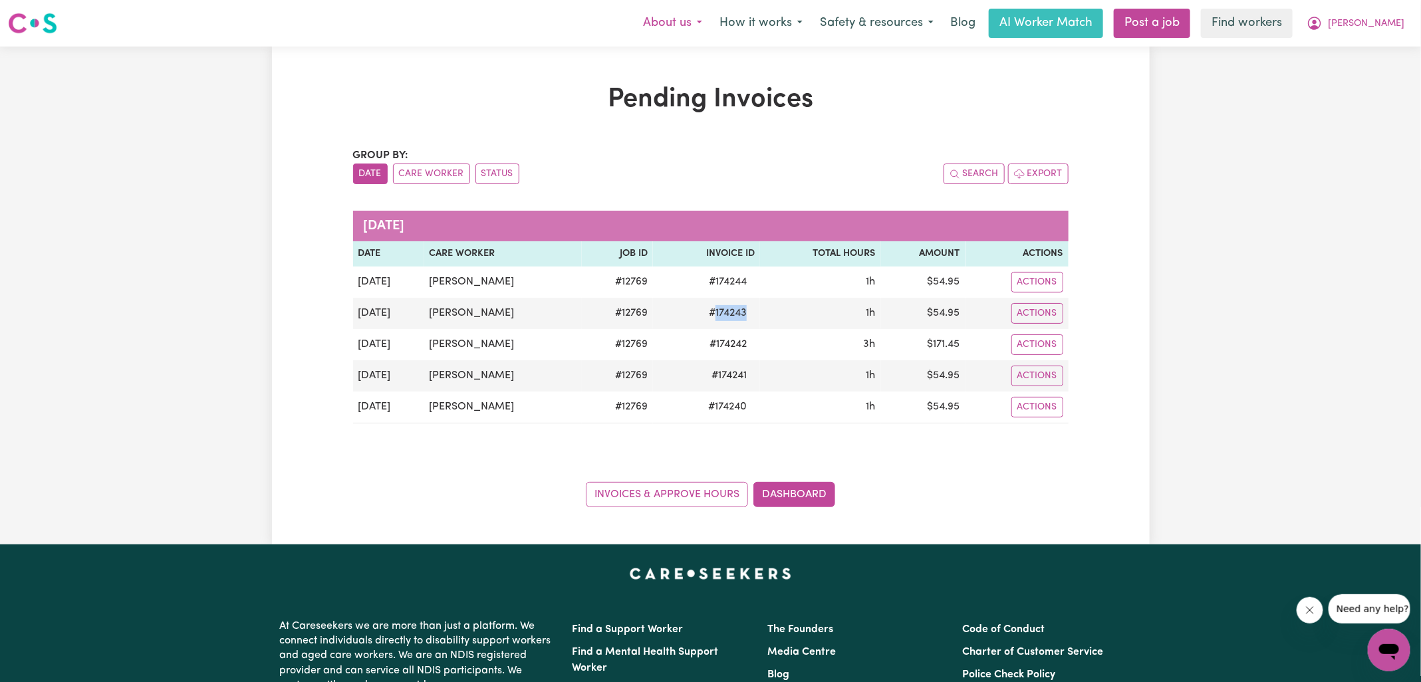
copy span "174243"
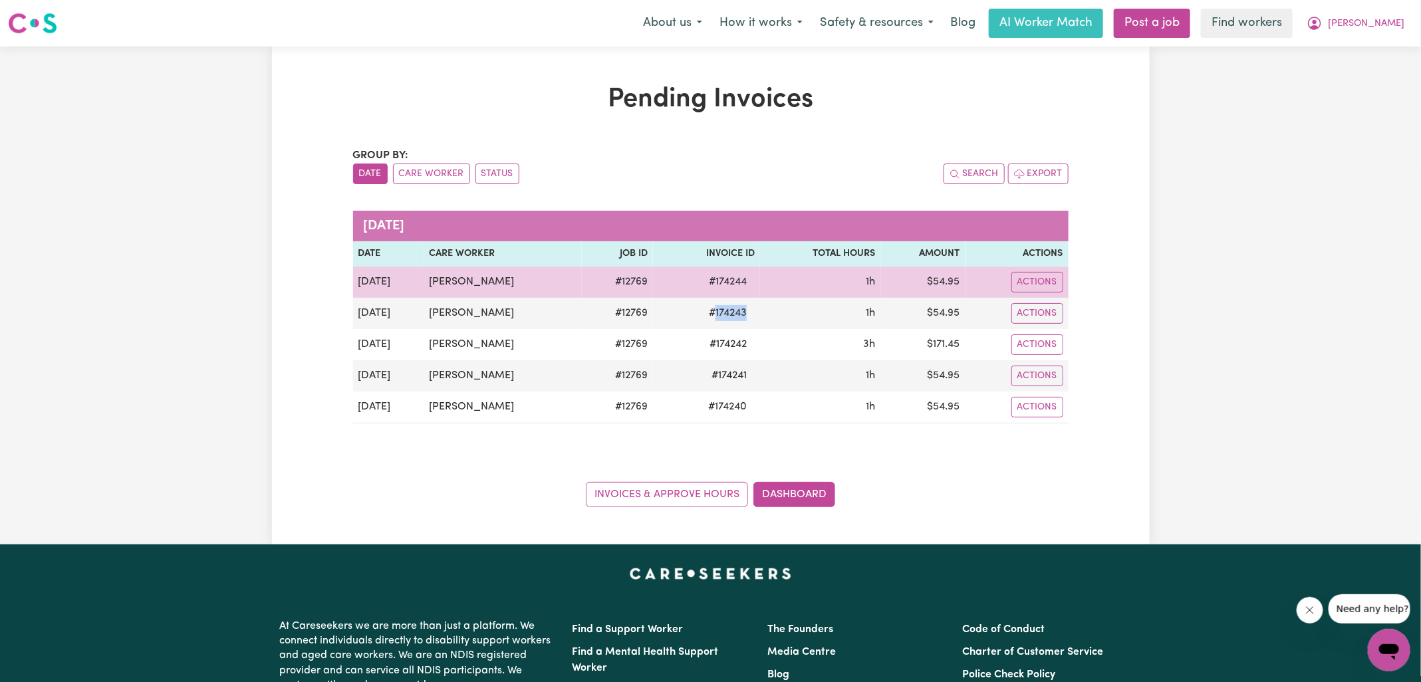
click at [714, 279] on span "# 174244" at bounding box center [728, 282] width 54 height 16
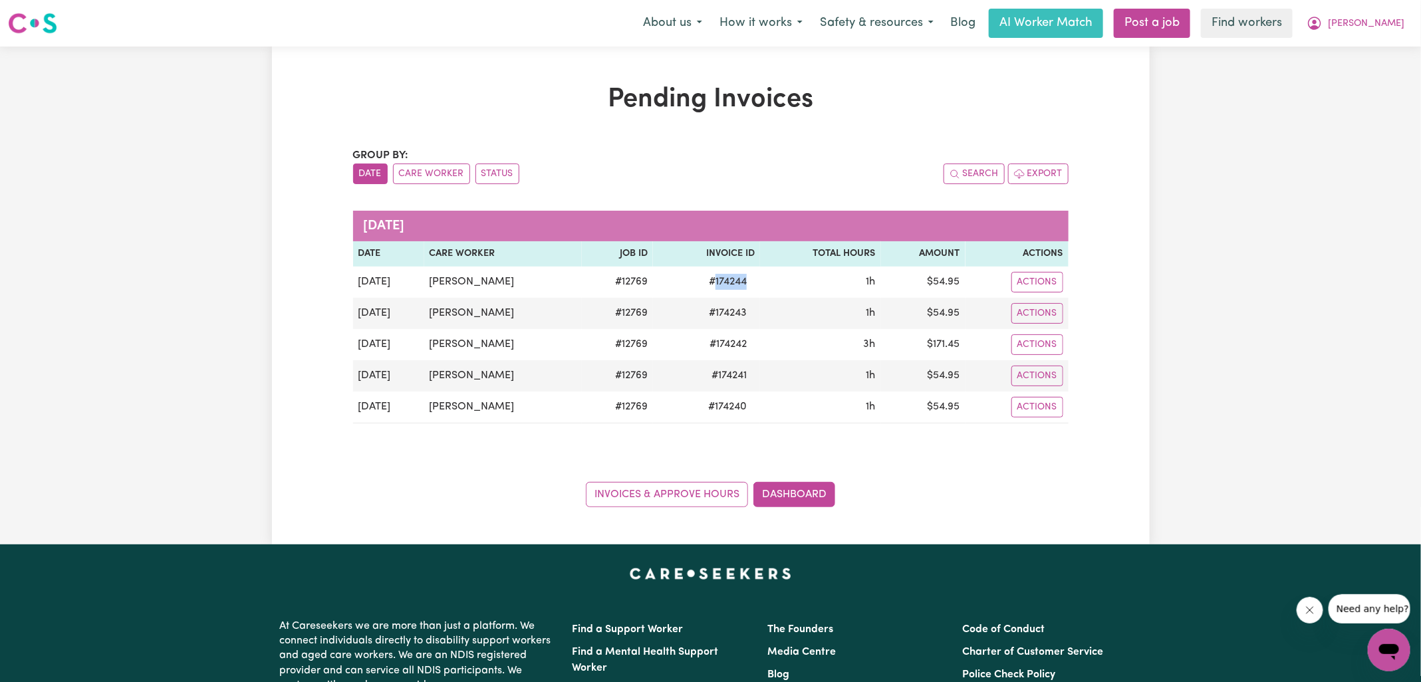
copy span "174244"
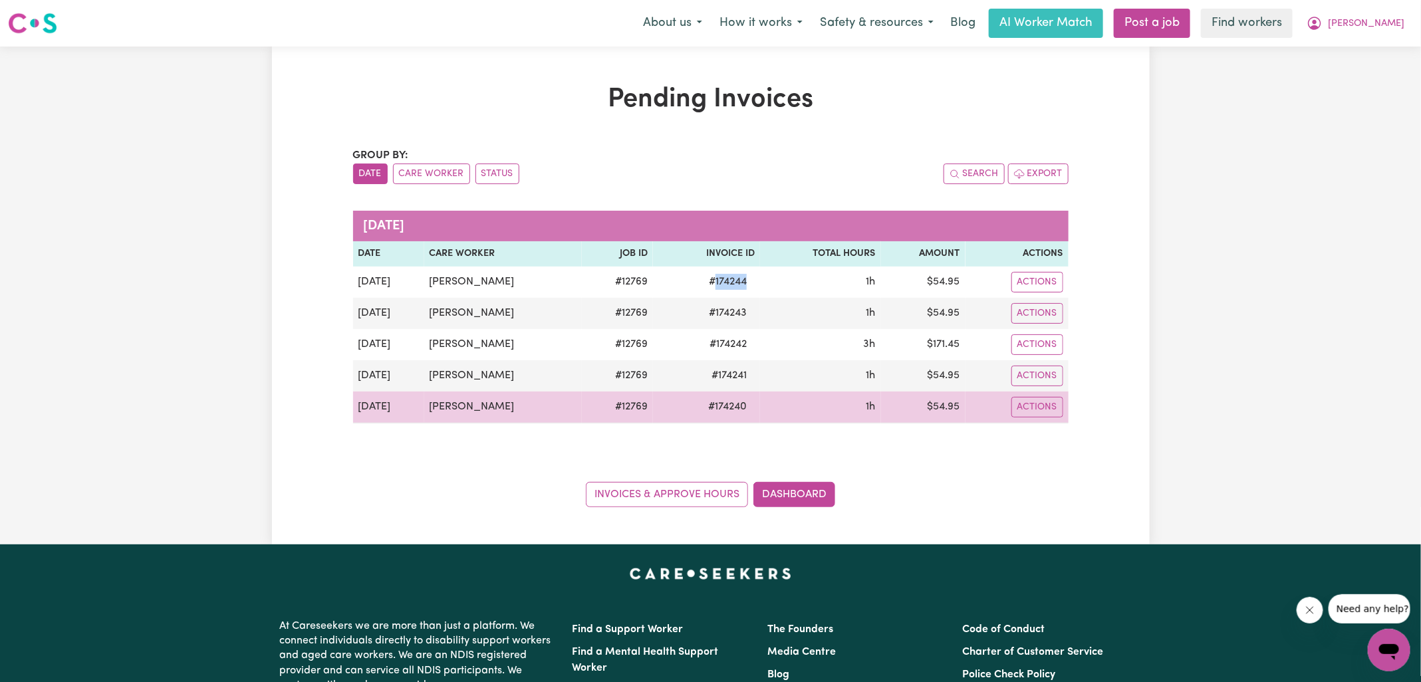
click at [947, 403] on td "$ 54.95" at bounding box center [923, 408] width 84 height 32
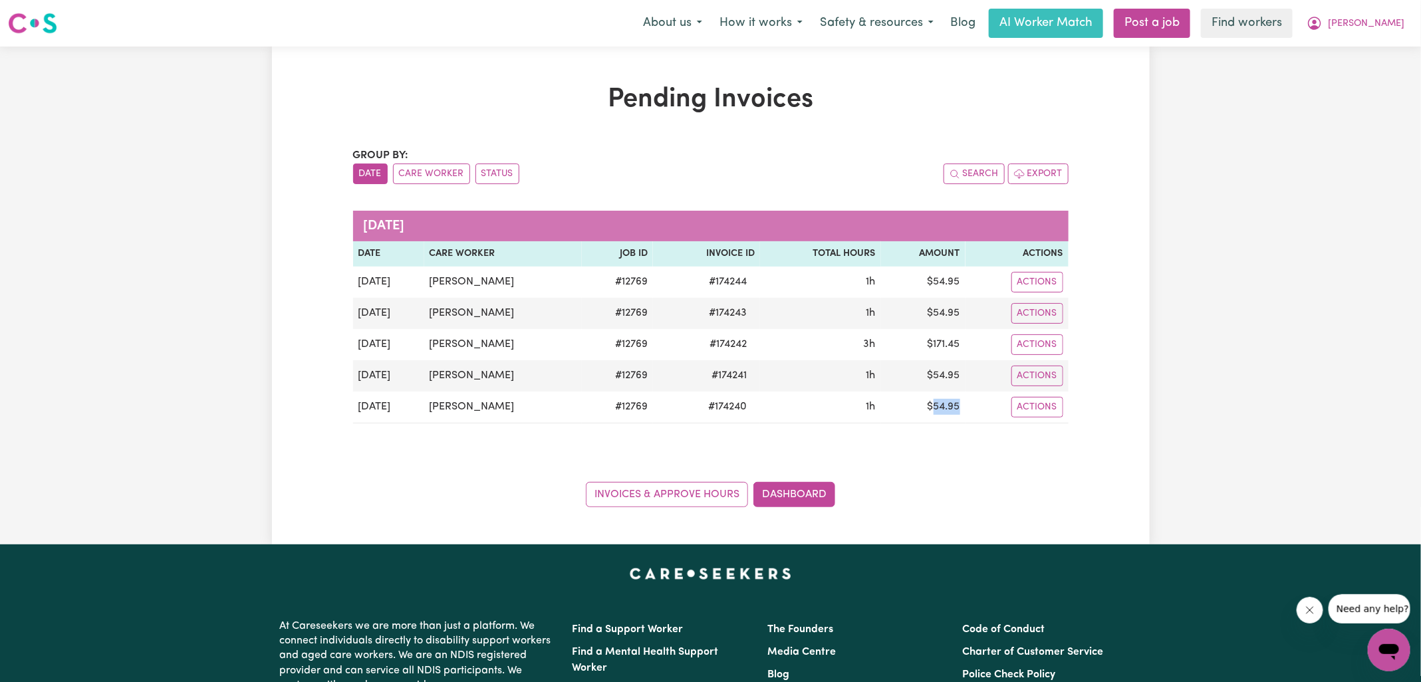
copy td "54.95"
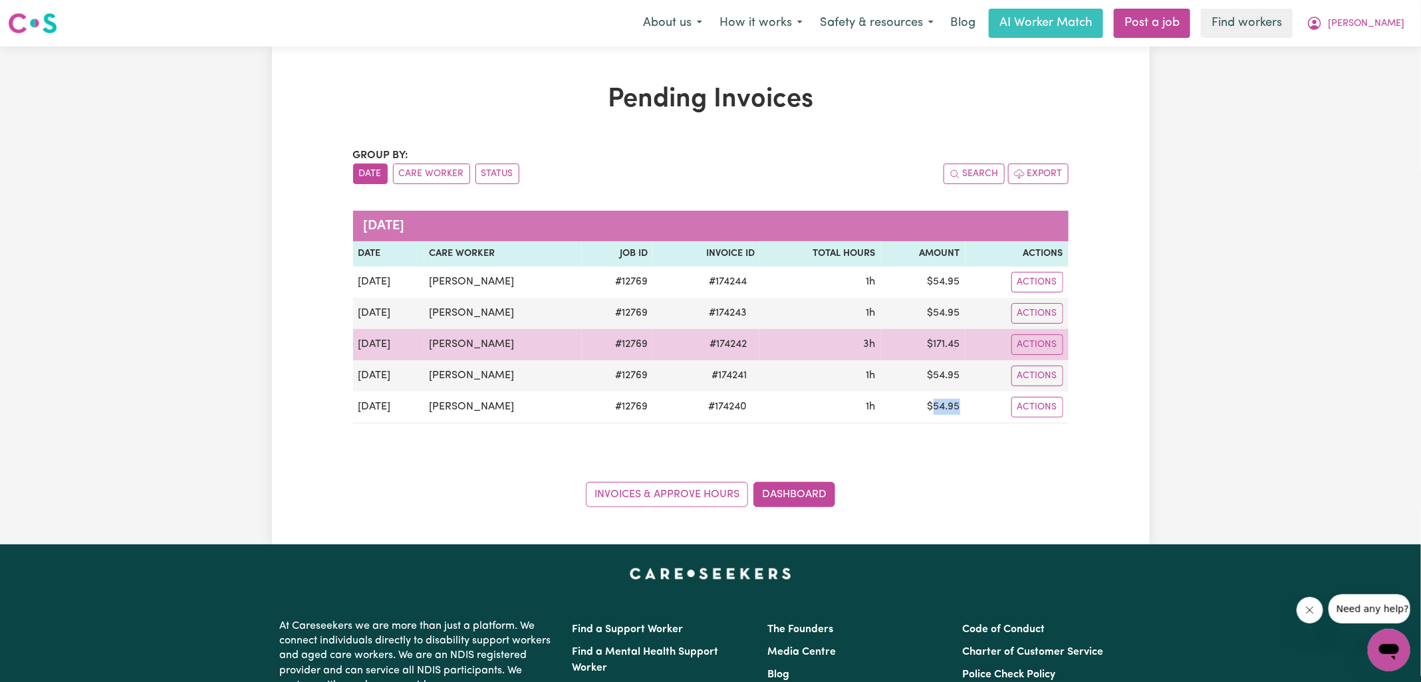
click at [948, 339] on td "$ 171.45" at bounding box center [923, 344] width 84 height 31
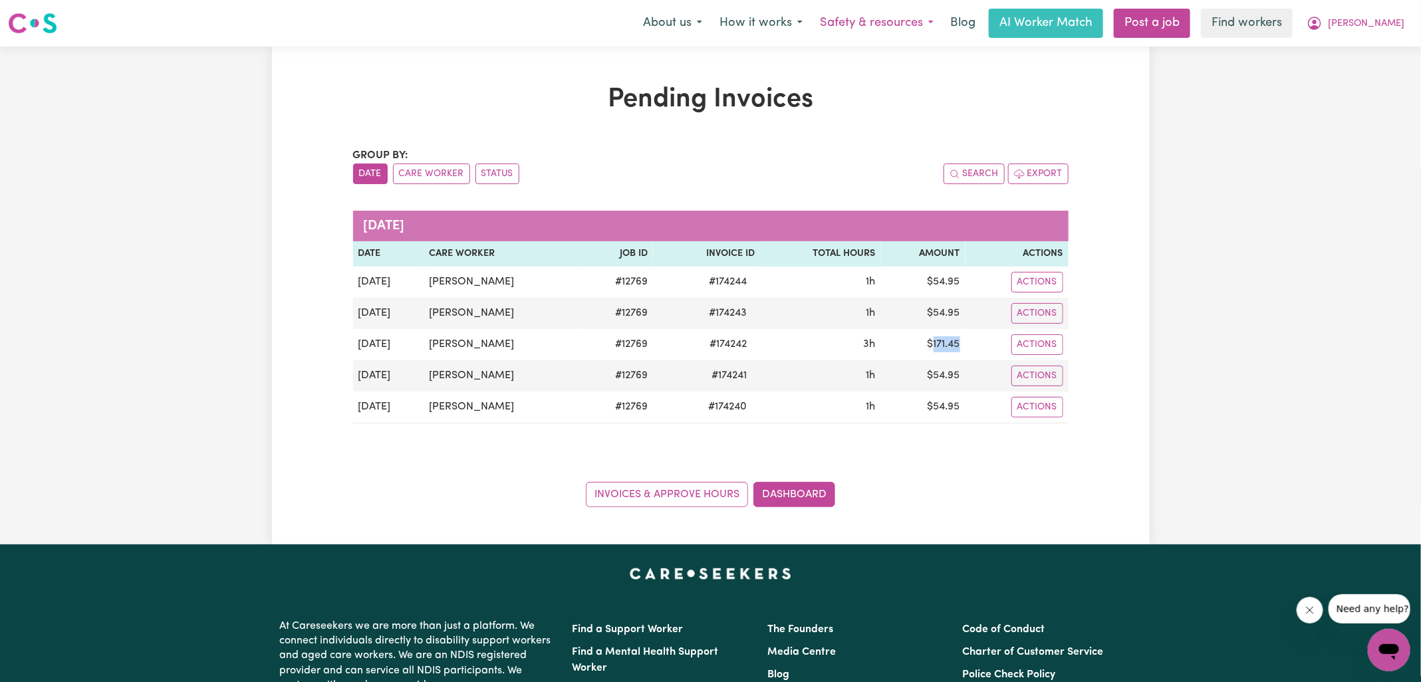
copy td "171.45"
click at [1360, 35] on button "[PERSON_NAME]" at bounding box center [1355, 23] width 115 height 28
click at [1350, 80] on link "Logout" at bounding box center [1359, 76] width 105 height 25
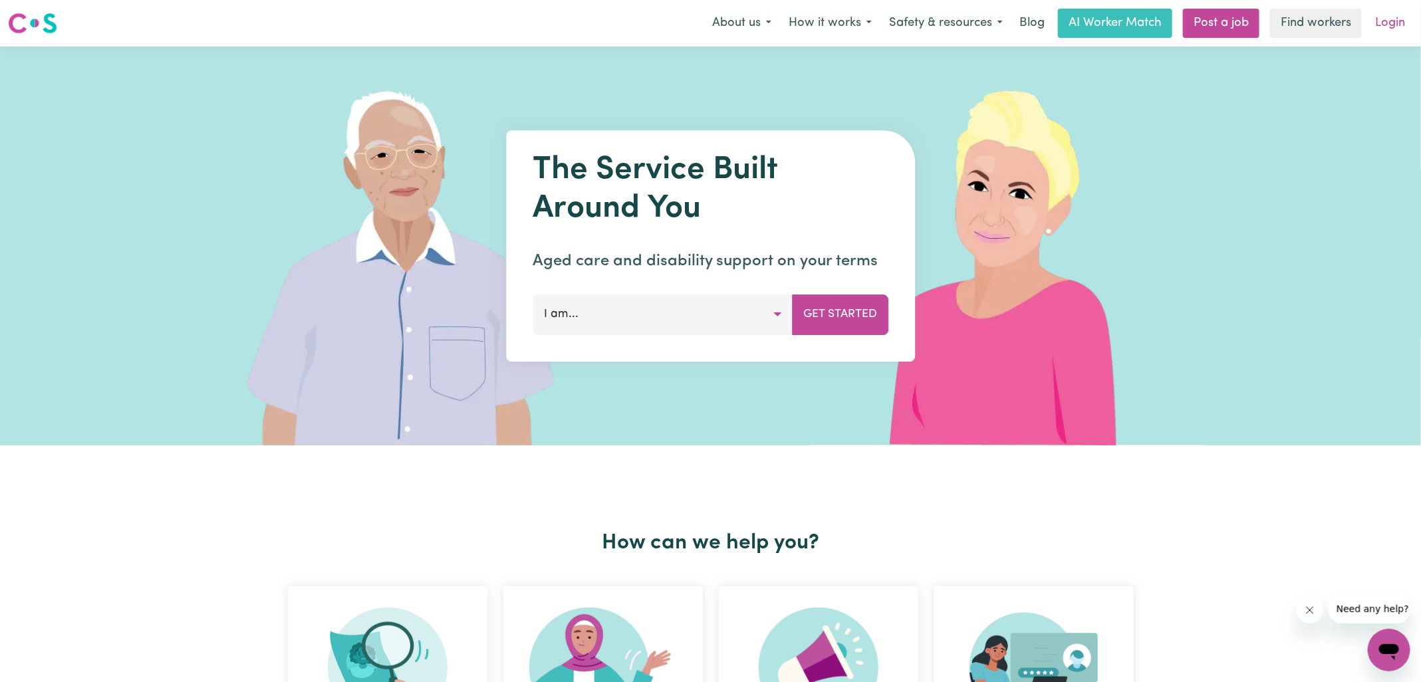
click at [1389, 29] on link "Login" at bounding box center [1390, 23] width 46 height 29
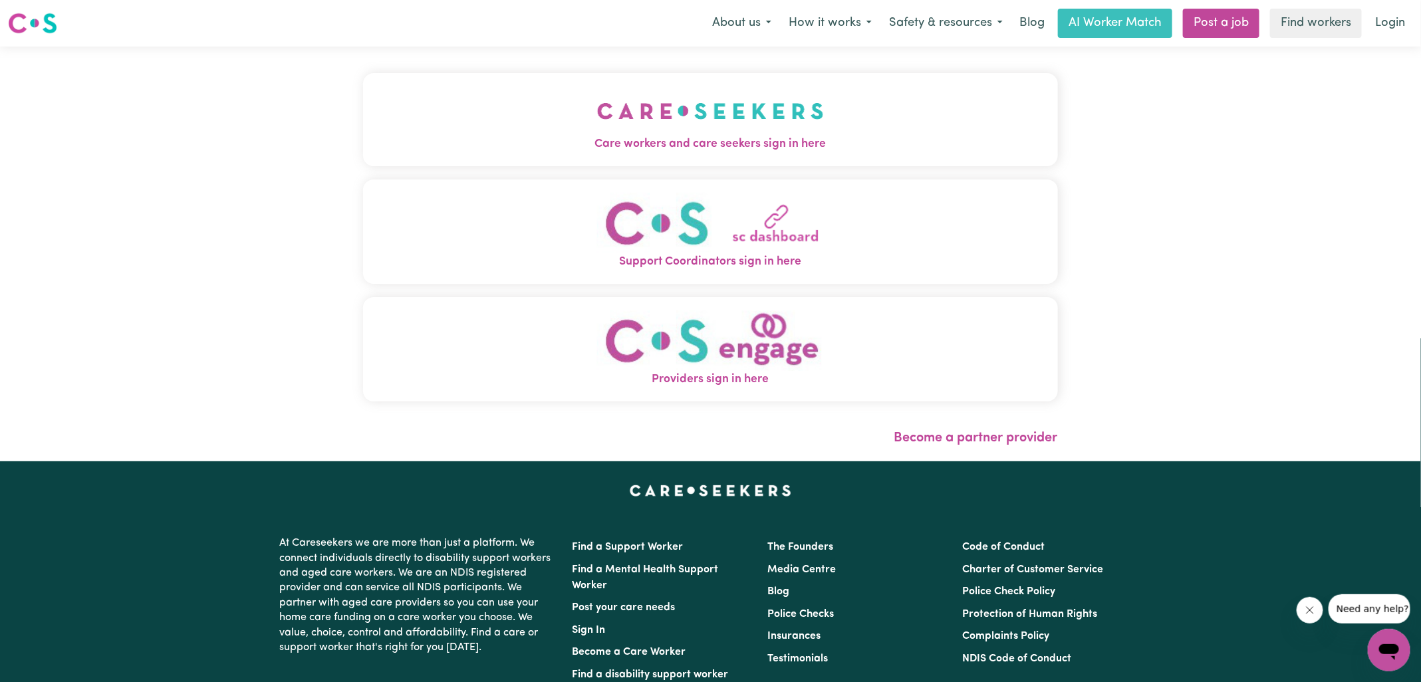
click at [586, 132] on button "Care workers and care seekers sign in here" at bounding box center [710, 119] width 695 height 93
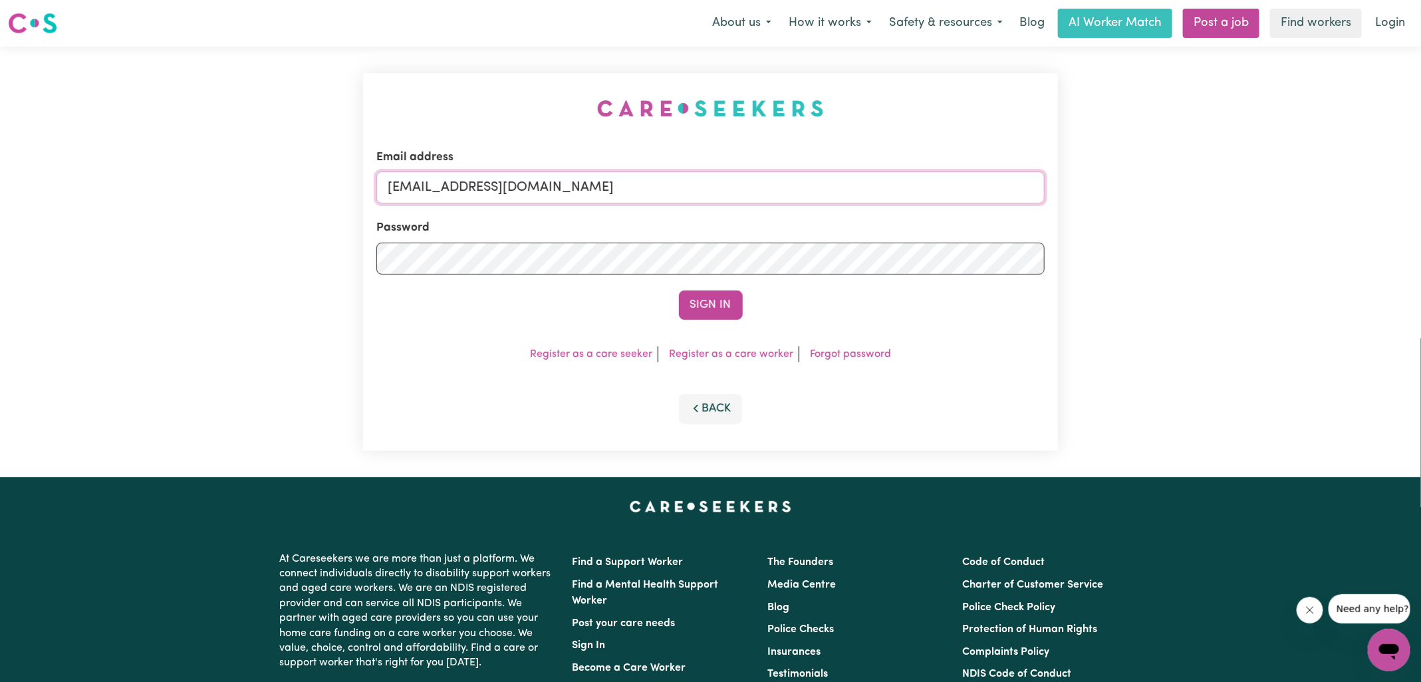
drag, startPoint x: 455, startPoint y: 187, endPoint x: 938, endPoint y: 191, distance: 483.4
click at [938, 193] on input "[EMAIL_ADDRESS][DOMAIN_NAME]" at bounding box center [710, 188] width 668 height 32
type input "[EMAIL_ADDRESS][DOMAIN_NAME]"
click at [679, 291] on button "Sign In" at bounding box center [711, 305] width 64 height 29
